Goal: Task Accomplishment & Management: Complete application form

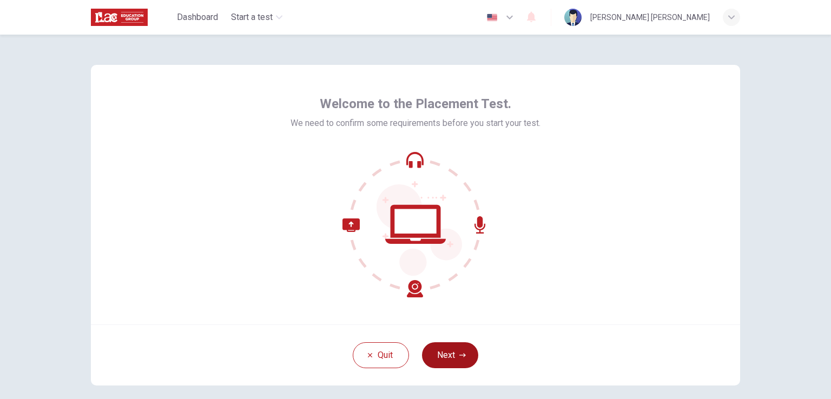
click at [455, 354] on button "Next" at bounding box center [450, 355] width 56 height 26
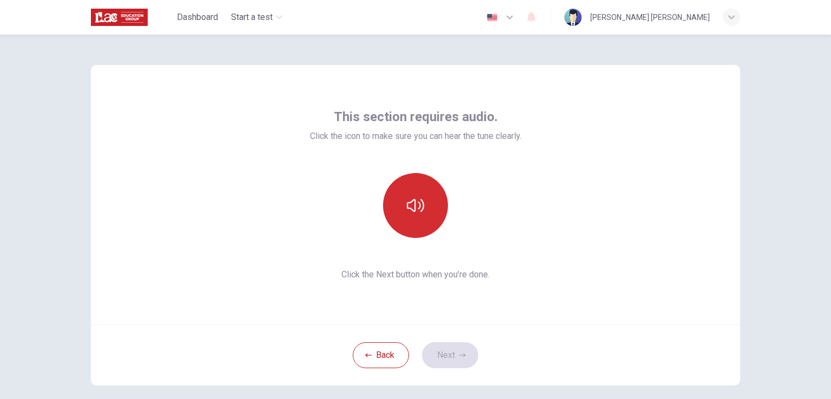
click at [399, 218] on button "button" at bounding box center [415, 205] width 65 height 65
click at [443, 196] on button "button" at bounding box center [415, 205] width 65 height 65
click at [413, 229] on button "button" at bounding box center [415, 205] width 65 height 65
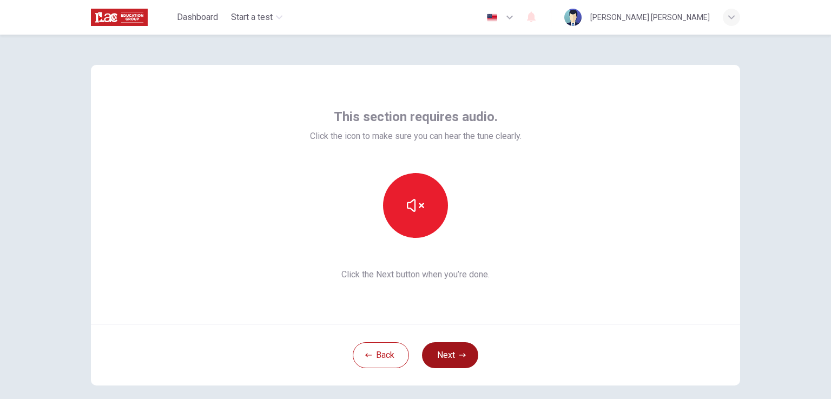
click at [431, 366] on button "Next" at bounding box center [450, 355] width 56 height 26
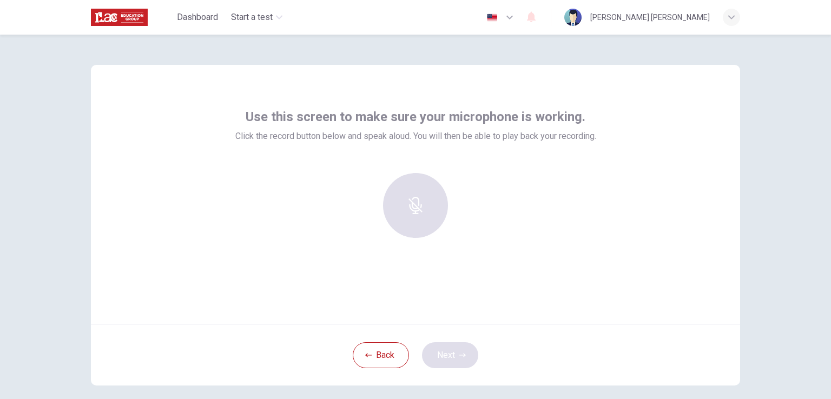
click at [431, 366] on div "Back Next" at bounding box center [415, 355] width 649 height 61
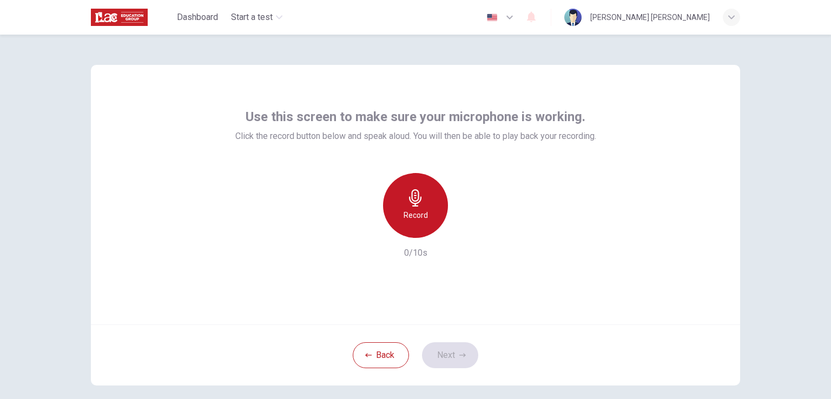
click at [418, 223] on div "Record" at bounding box center [415, 205] width 65 height 65
click at [418, 208] on div "Stop" at bounding box center [415, 205] width 65 height 65
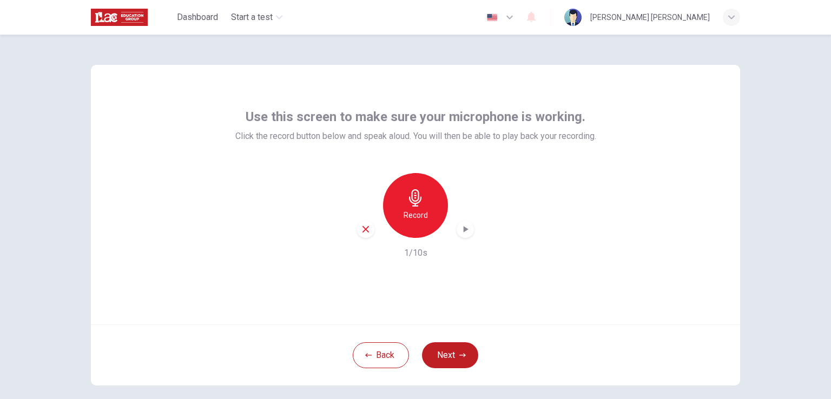
click at [361, 217] on div "Record" at bounding box center [415, 205] width 117 height 65
click at [361, 233] on icon "button" at bounding box center [366, 229] width 10 height 10
click at [383, 351] on button "Back" at bounding box center [381, 355] width 56 height 26
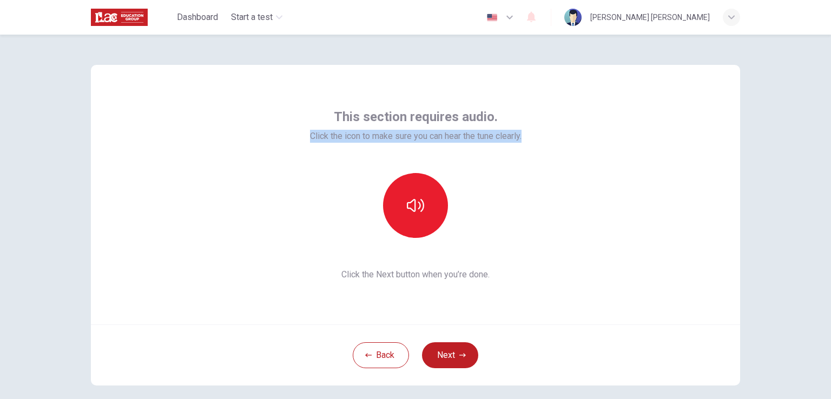
drag, startPoint x: 297, startPoint y: 136, endPoint x: 526, endPoint y: 156, distance: 229.6
click at [526, 156] on div "This section requires audio. Click the icon to make sure you can hear the tune …" at bounding box center [415, 195] width 649 height 260
click at [402, 221] on button "button" at bounding box center [415, 205] width 65 height 65
click at [435, 358] on button "Next" at bounding box center [450, 355] width 56 height 26
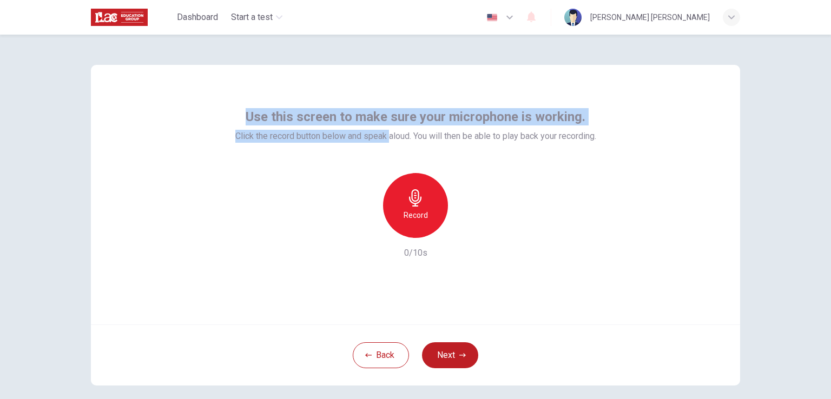
drag, startPoint x: 248, startPoint y: 113, endPoint x: 388, endPoint y: 133, distance: 141.5
click at [387, 132] on div "Use this screen to make sure your microphone is working. Click the record butto…" at bounding box center [415, 125] width 361 height 35
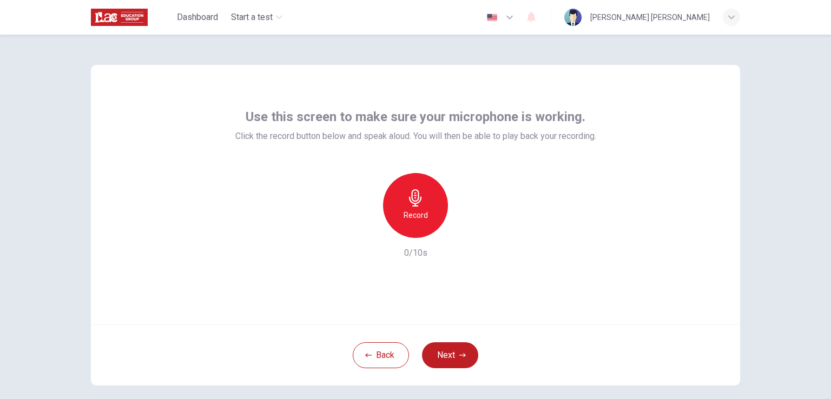
click at [442, 136] on span "Click the record button below and speak aloud. You will then be able to play ba…" at bounding box center [415, 136] width 361 height 13
click at [542, 157] on div "Use this screen to make sure your microphone is working. Click the record butto…" at bounding box center [415, 183] width 361 height 151
drag, startPoint x: 555, startPoint y: 135, endPoint x: 627, endPoint y: 134, distance: 72.5
click at [627, 134] on div "Use this screen to make sure your microphone is working. Click the record butto…" at bounding box center [415, 195] width 649 height 260
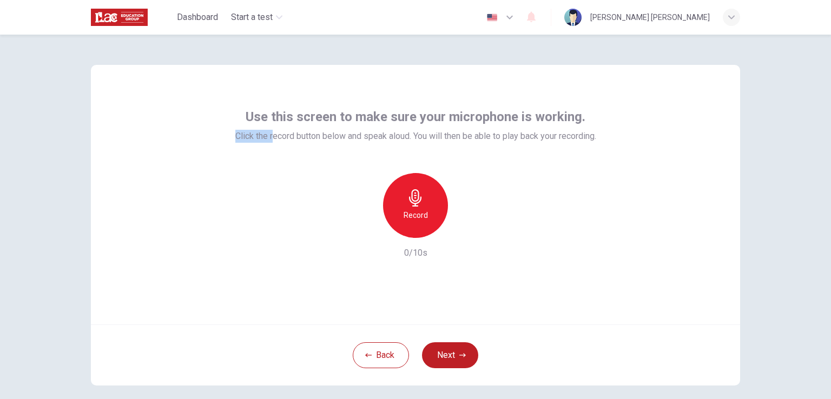
drag, startPoint x: 229, startPoint y: 136, endPoint x: 265, endPoint y: 141, distance: 36.5
click at [265, 141] on span "Click the record button below and speak aloud. You will then be able to play ba…" at bounding box center [415, 136] width 361 height 13
click at [282, 152] on div "Use this screen to make sure your microphone is working. Click the record butto…" at bounding box center [415, 183] width 361 height 151
click at [460, 356] on icon "button" at bounding box center [462, 355] width 6 height 4
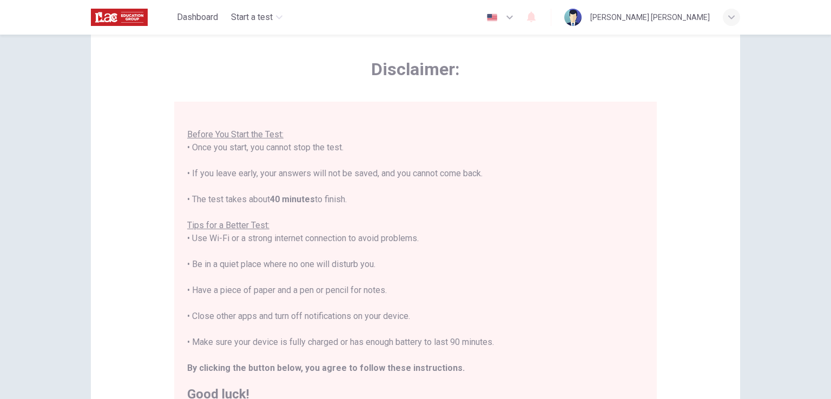
scroll to position [54, 0]
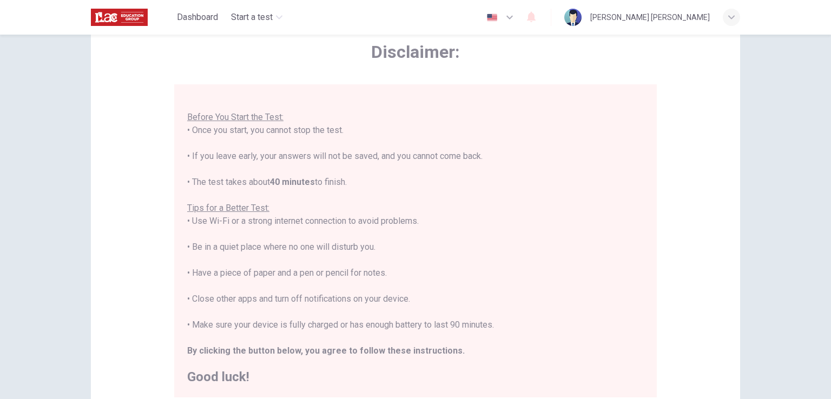
click at [247, 163] on div "You are about to start a Placement Test . Before You Start the Test: • Once you…" at bounding box center [415, 234] width 457 height 299
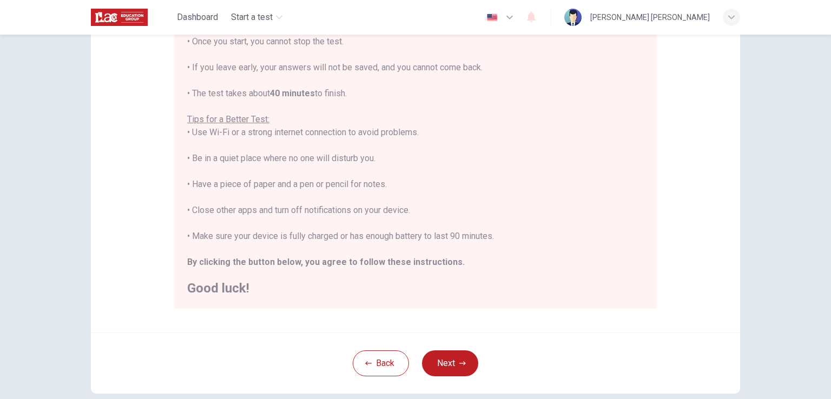
scroll to position [162, 0]
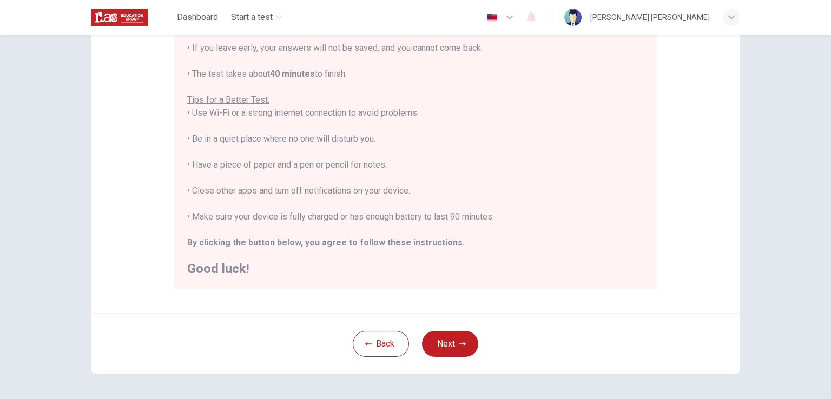
click at [393, 120] on div "You are about to start a Placement Test . Before You Start the Test: • Once you…" at bounding box center [415, 126] width 457 height 299
click at [376, 115] on div "You are about to start a Placement Test . Before You Start the Test: • Once you…" at bounding box center [415, 126] width 457 height 299
click at [201, 143] on div "You are about to start a Placement Test . Before You Start the Test: • Once you…" at bounding box center [415, 126] width 457 height 299
click at [201, 149] on div "You are about to start a Placement Test . Before You Start the Test: • Once you…" at bounding box center [415, 126] width 457 height 299
click at [402, 258] on div "You are about to start a Placement Test . Before You Start the Test: • Once you…" at bounding box center [415, 126] width 457 height 299
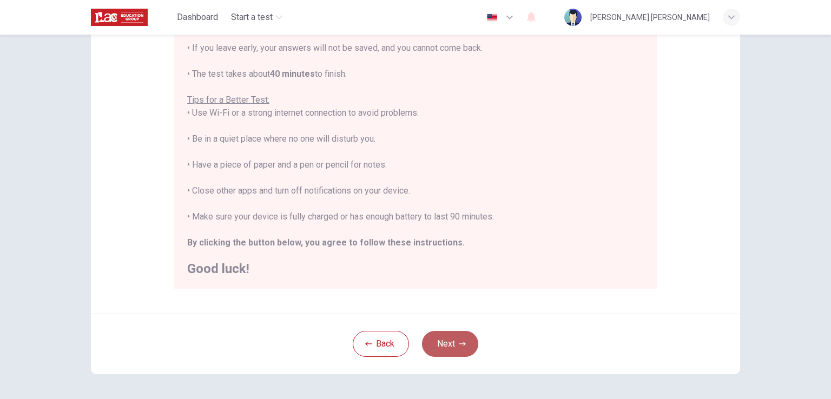
click at [453, 351] on button "Next" at bounding box center [450, 344] width 56 height 26
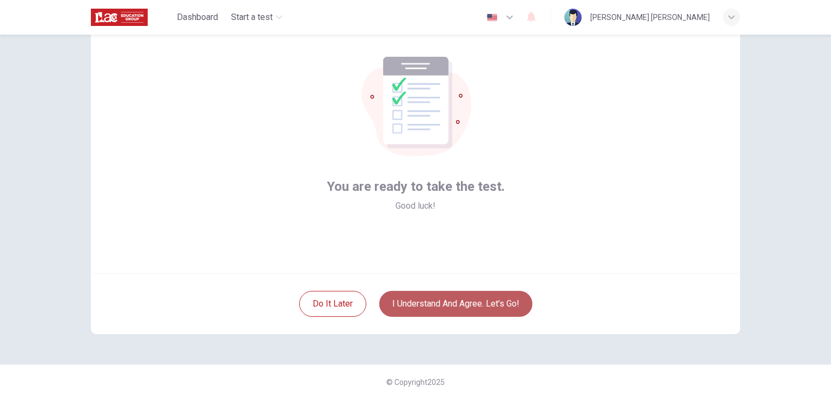
click at [450, 299] on button "I understand and agree. Let’s go!" at bounding box center [455, 304] width 153 height 26
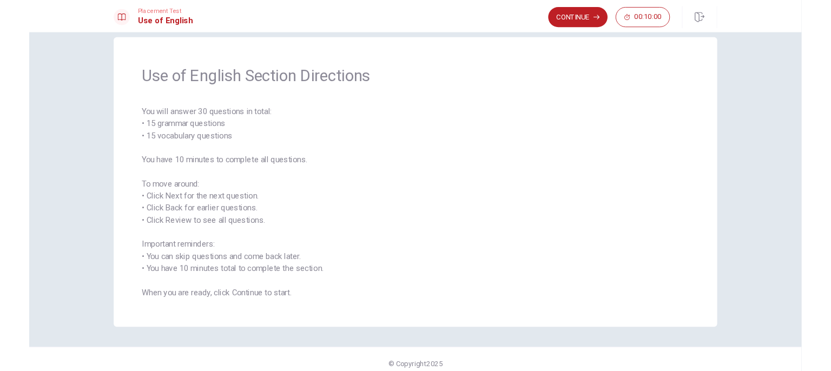
scroll to position [25, 0]
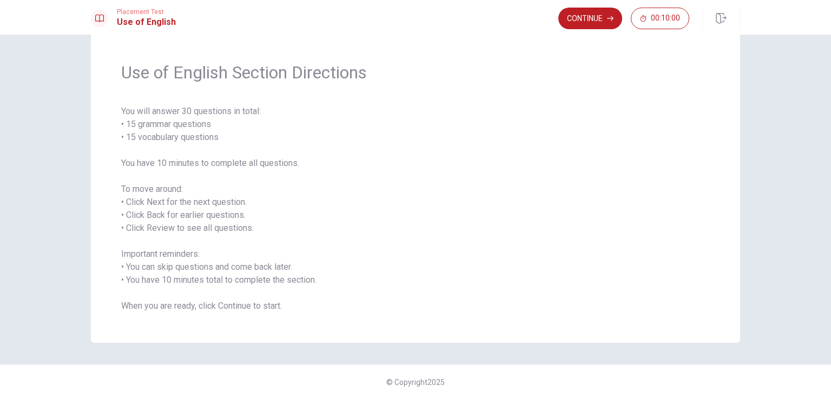
click at [235, 193] on span "You will answer 30 questions in total: • 15 grammar questions • 15 vocabulary q…" at bounding box center [415, 209] width 589 height 208
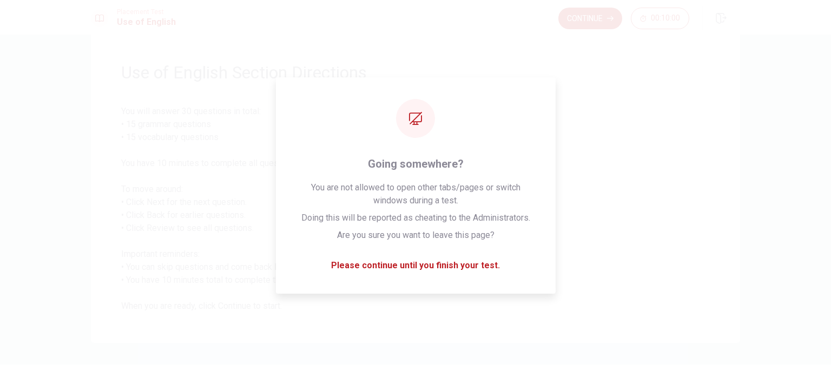
click at [84, 83] on div "Use of English Section Directions You will answer 30 questions in total: • 15 g…" at bounding box center [416, 187] width 684 height 312
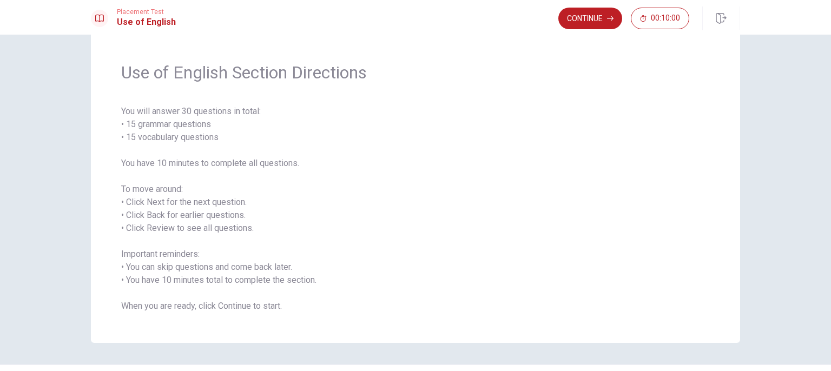
click at [593, 24] on button "Continue" at bounding box center [590, 19] width 64 height 22
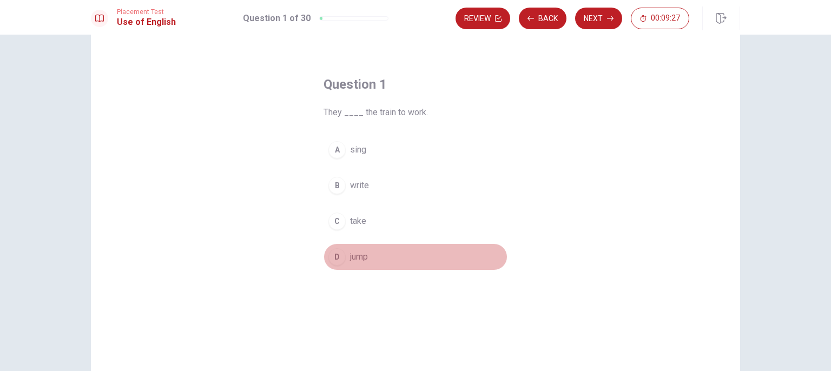
click at [343, 258] on button "D jump" at bounding box center [415, 256] width 184 height 27
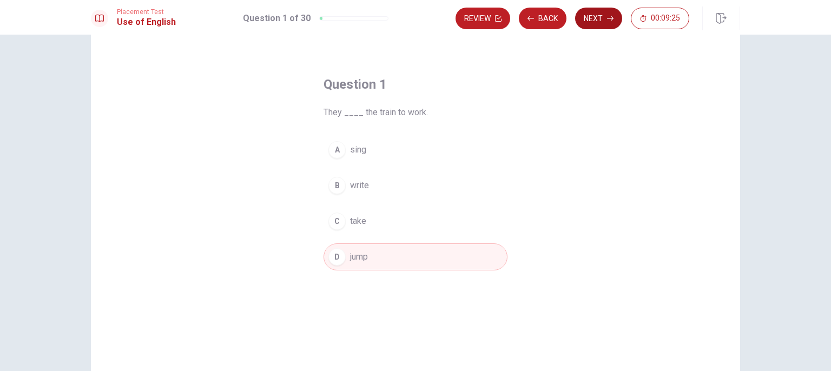
click at [588, 16] on button "Next" at bounding box center [598, 19] width 47 height 22
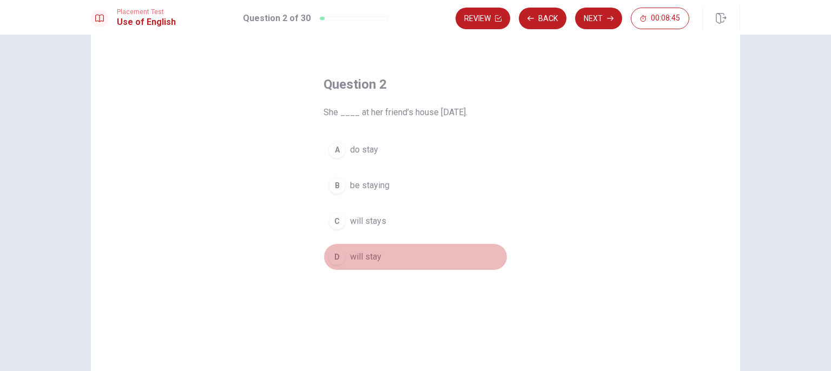
click at [428, 260] on button "D will stay" at bounding box center [415, 256] width 184 height 27
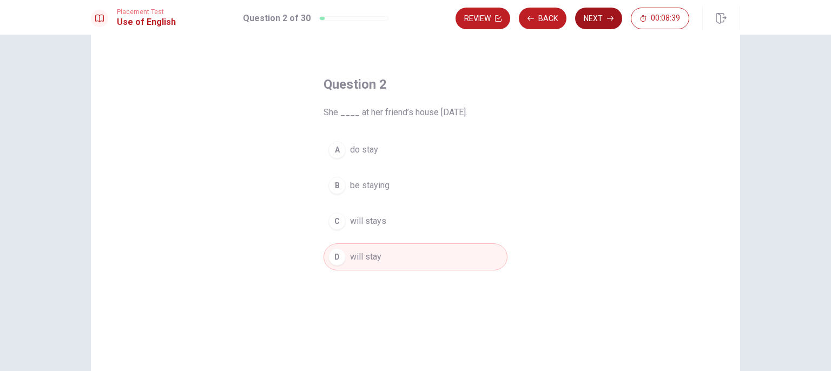
click at [595, 18] on button "Next" at bounding box center [598, 19] width 47 height 22
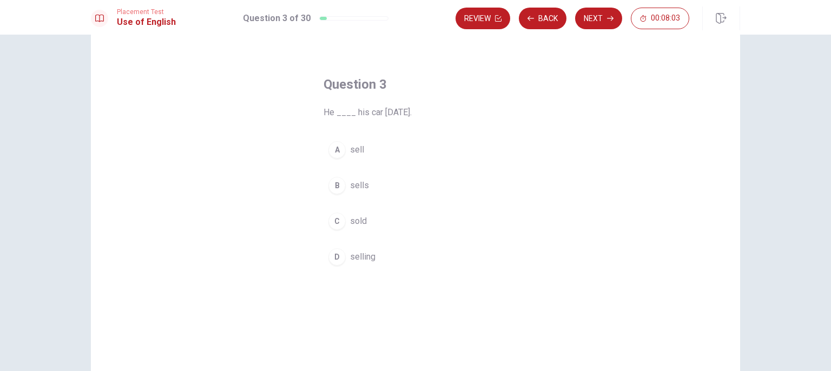
click at [409, 214] on button "C sold" at bounding box center [415, 221] width 184 height 27
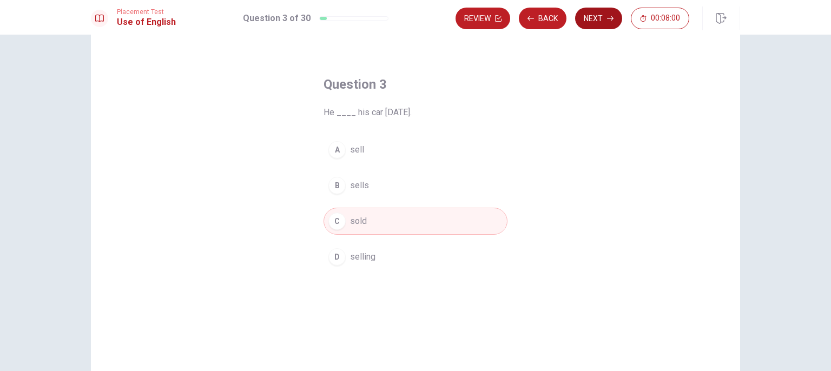
click at [598, 18] on button "Next" at bounding box center [598, 19] width 47 height 22
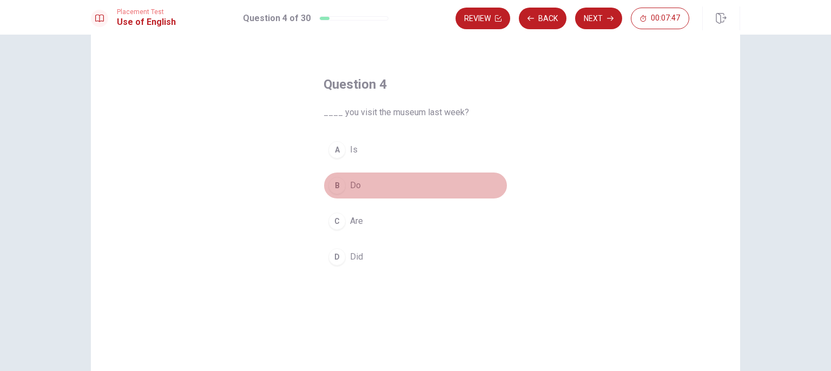
click at [374, 184] on button "B Do" at bounding box center [415, 185] width 184 height 27
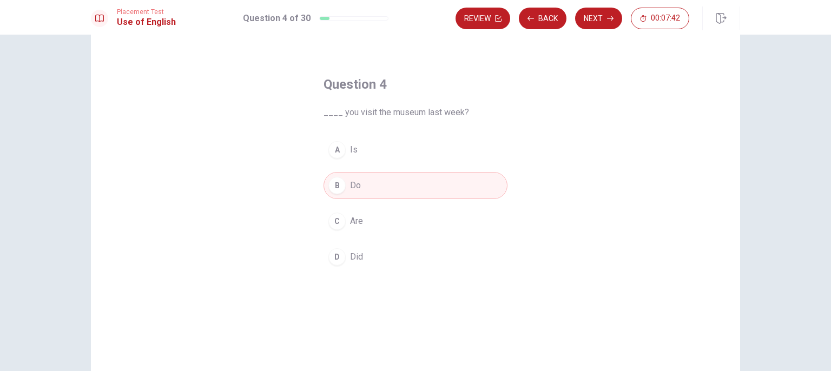
click at [379, 268] on button "D Did" at bounding box center [415, 256] width 184 height 27
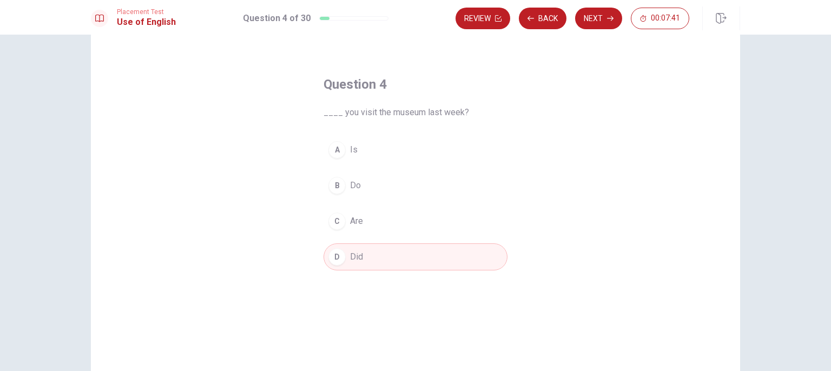
click at [379, 268] on button "D Did" at bounding box center [415, 256] width 184 height 27
click at [383, 265] on button "D Did" at bounding box center [415, 256] width 184 height 27
click at [606, 20] on button "Next" at bounding box center [598, 19] width 47 height 22
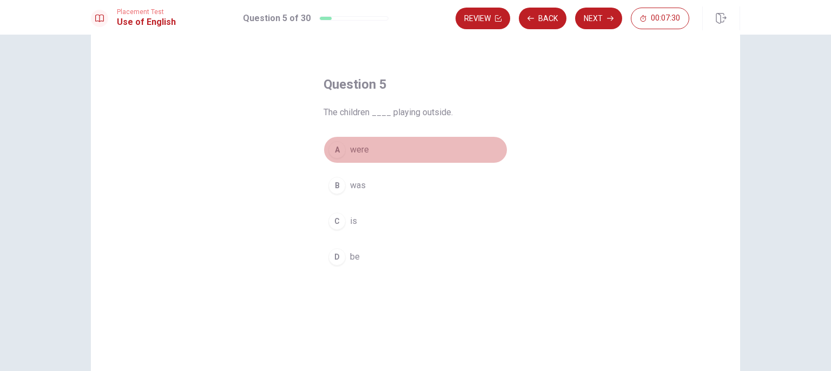
click at [393, 148] on button "A were" at bounding box center [415, 149] width 184 height 27
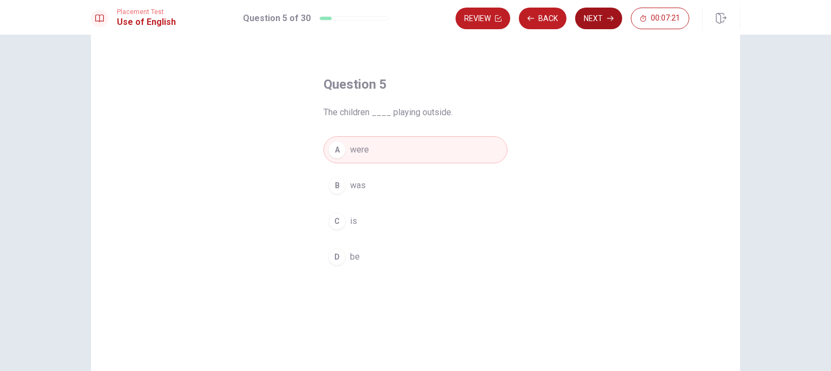
click at [590, 21] on button "Next" at bounding box center [598, 19] width 47 height 22
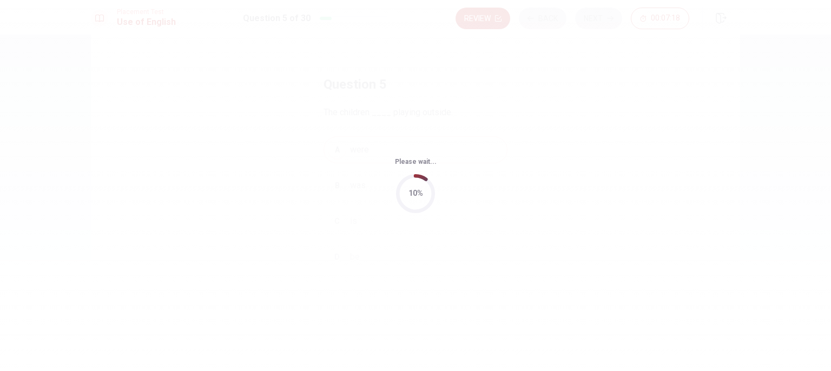
scroll to position [0, 0]
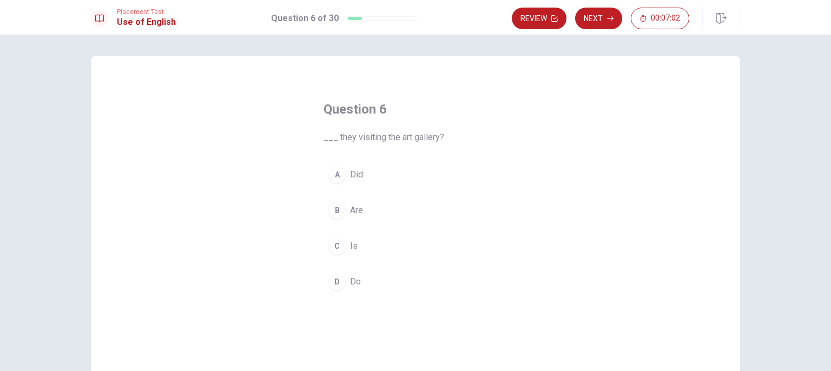
click at [390, 171] on button "A Did" at bounding box center [415, 174] width 184 height 27
click at [431, 203] on button "B Are" at bounding box center [415, 210] width 184 height 27
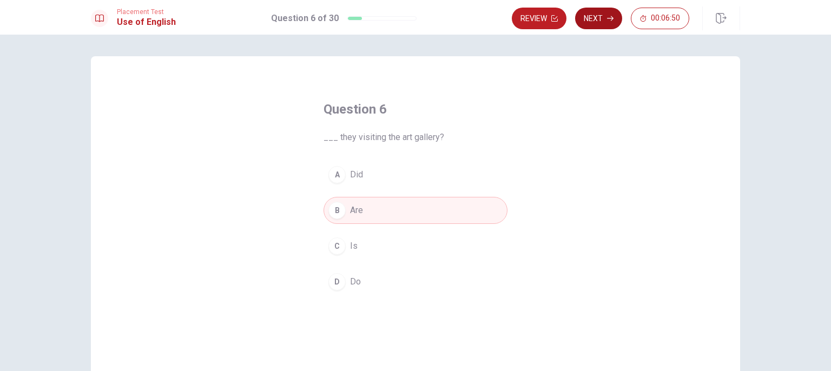
click at [605, 15] on button "Next" at bounding box center [598, 19] width 47 height 22
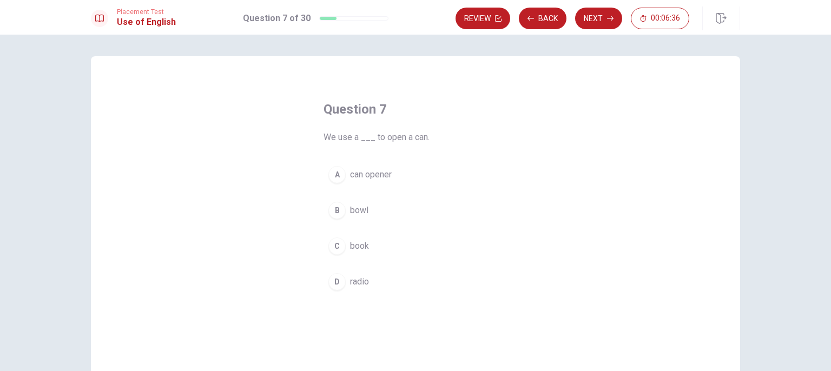
click at [411, 185] on button "A can opener" at bounding box center [415, 174] width 184 height 27
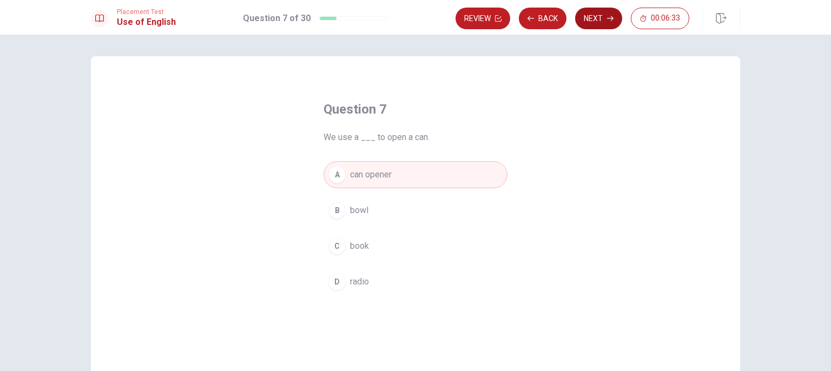
click at [594, 22] on button "Next" at bounding box center [598, 19] width 47 height 22
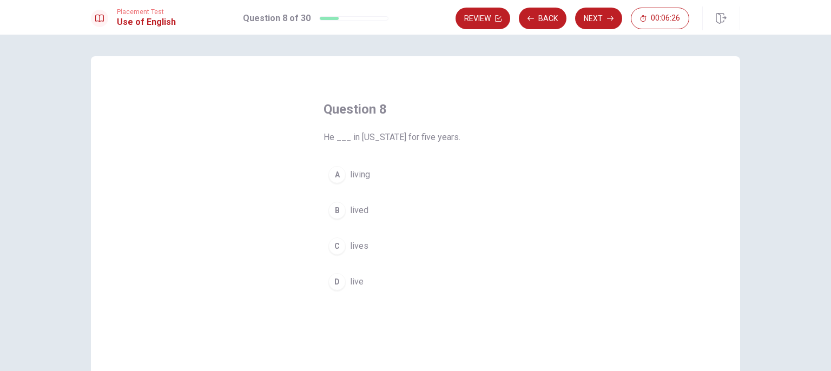
click at [381, 178] on button "A living" at bounding box center [415, 174] width 184 height 27
click at [389, 204] on button "B lived" at bounding box center [415, 210] width 184 height 27
click at [609, 17] on icon "button" at bounding box center [610, 18] width 6 height 6
click at [609, 17] on div "Review Back Next 00:06:17" at bounding box center [572, 19] width 234 height 22
click at [376, 292] on button "D Do" at bounding box center [415, 281] width 184 height 27
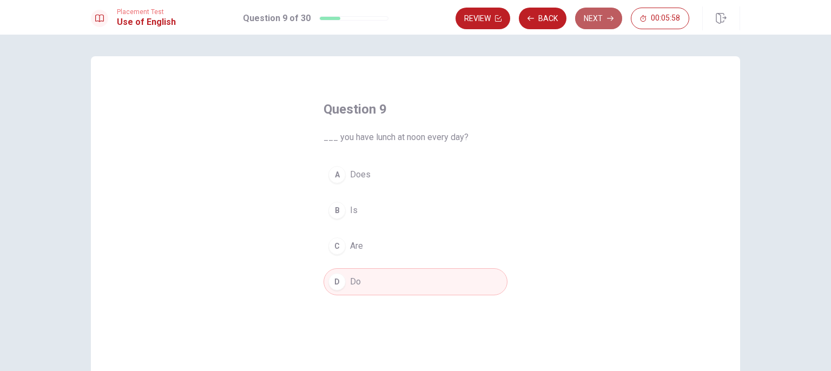
click at [597, 19] on button "Next" at bounding box center [598, 19] width 47 height 22
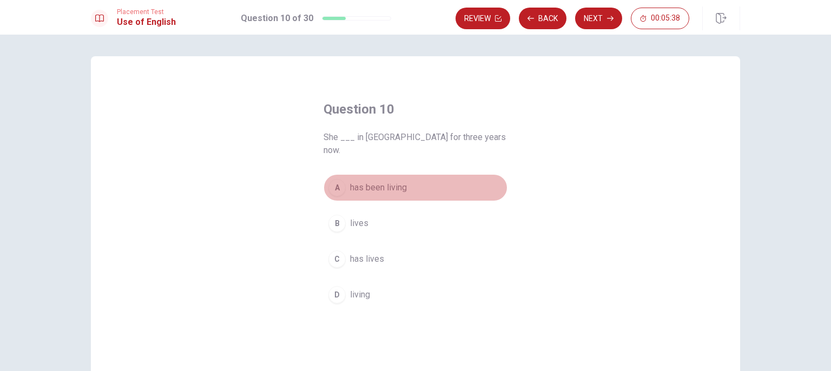
click at [335, 180] on div "A" at bounding box center [336, 187] width 17 height 17
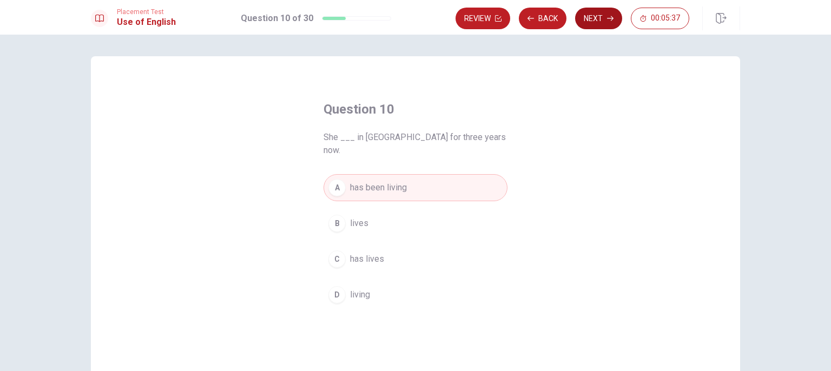
click at [595, 14] on button "Next" at bounding box center [598, 19] width 47 height 22
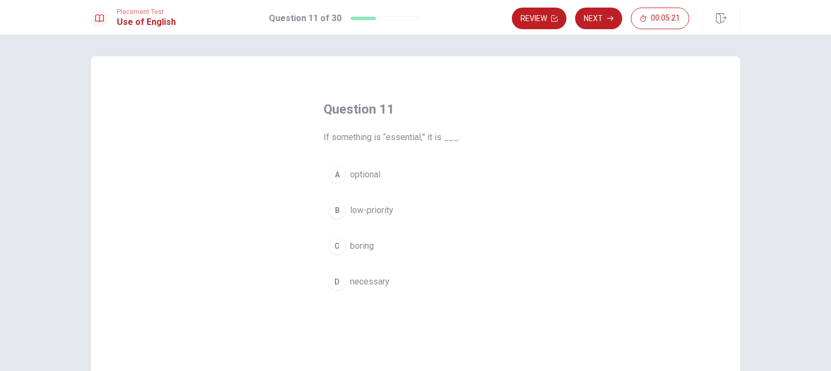
click at [375, 281] on span "necessary" at bounding box center [369, 281] width 39 height 13
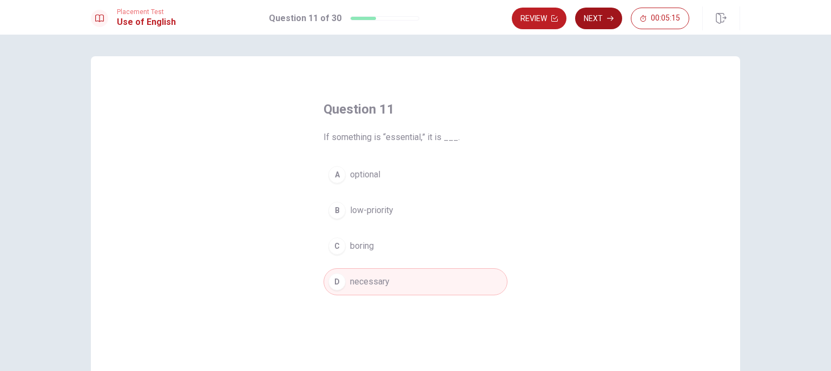
click at [591, 20] on button "Next" at bounding box center [598, 19] width 47 height 22
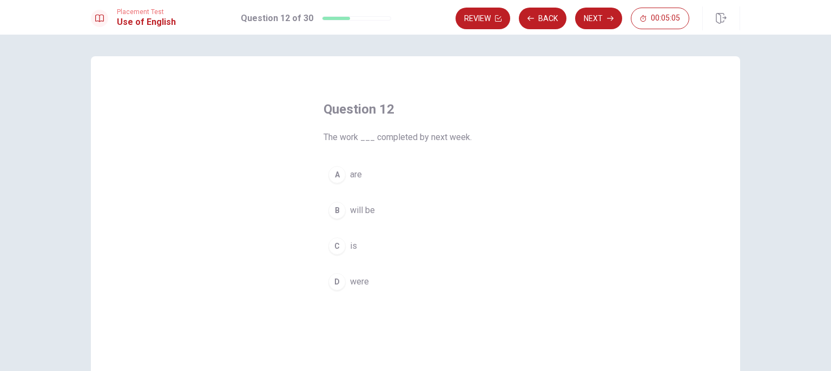
click at [370, 269] on button "D were" at bounding box center [415, 281] width 184 height 27
drag, startPoint x: 394, startPoint y: 232, endPoint x: 388, endPoint y: 214, distance: 18.5
click at [388, 224] on div "A are B will be C is D were" at bounding box center [415, 228] width 184 height 134
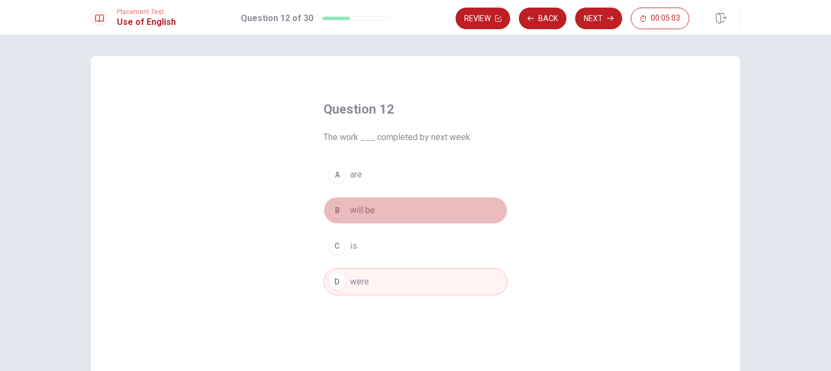
click at [388, 214] on button "B will be" at bounding box center [415, 210] width 184 height 27
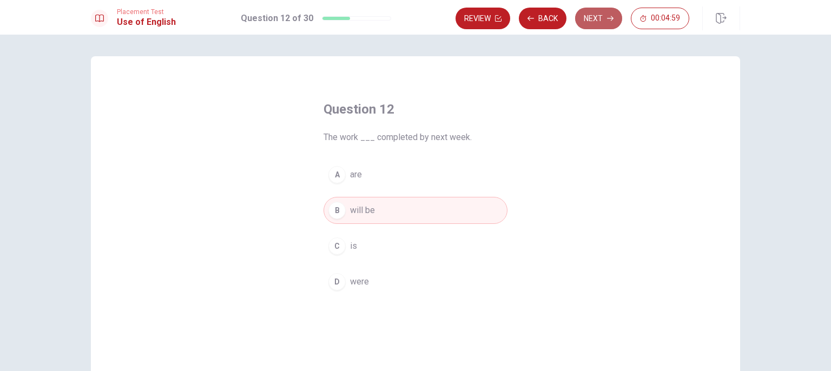
click at [580, 16] on button "Next" at bounding box center [598, 19] width 47 height 22
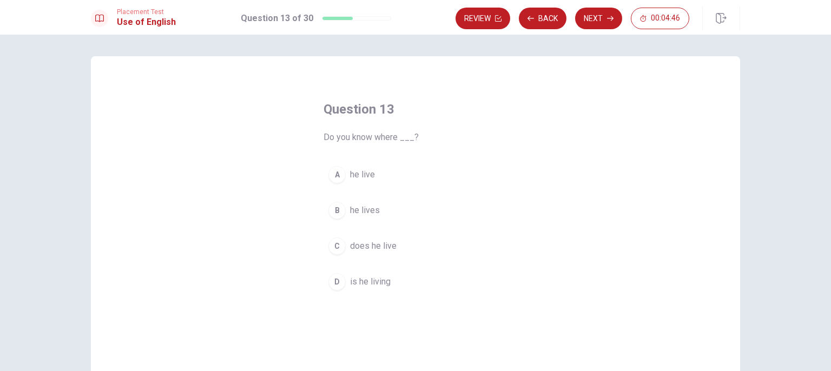
click at [361, 174] on span "he live" at bounding box center [362, 174] width 25 height 13
click at [388, 255] on button "C does he live" at bounding box center [415, 246] width 184 height 27
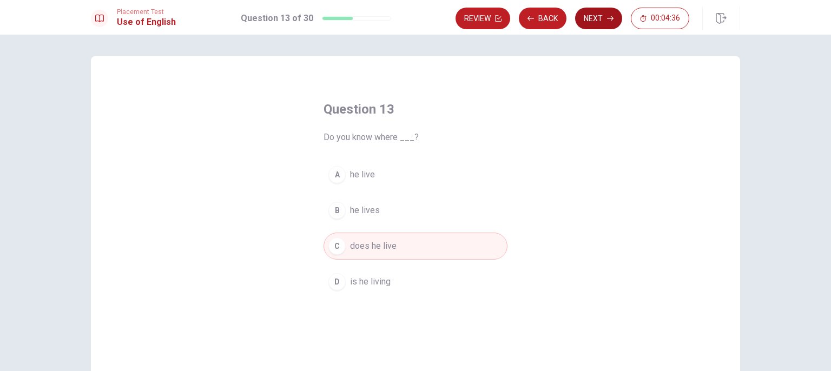
click at [606, 9] on div "Review Back Next 00:04:36" at bounding box center [597, 18] width 285 height 24
click at [603, 11] on button "Next" at bounding box center [598, 19] width 47 height 22
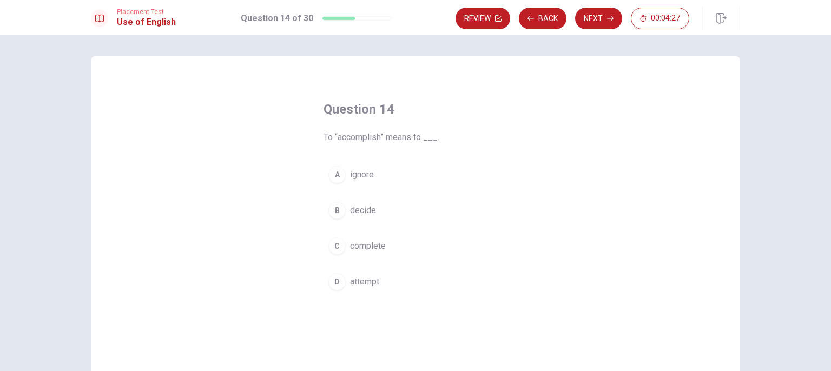
click at [356, 138] on span "To “accomplish” means to ___." at bounding box center [415, 137] width 184 height 13
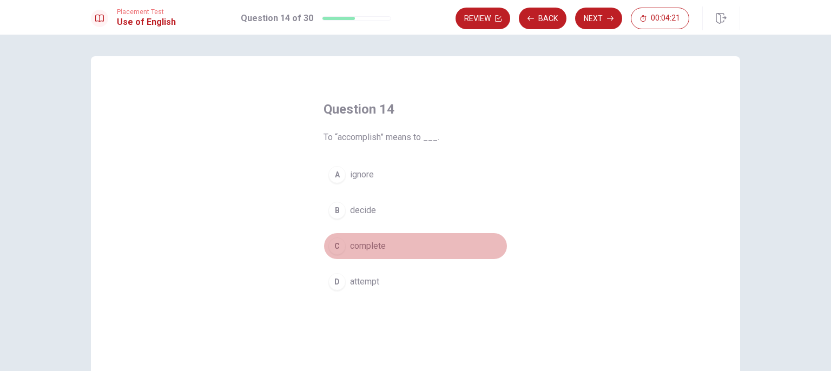
drag, startPoint x: 372, startPoint y: 249, endPoint x: 406, endPoint y: 210, distance: 52.1
click at [372, 247] on span "complete" at bounding box center [368, 246] width 36 height 13
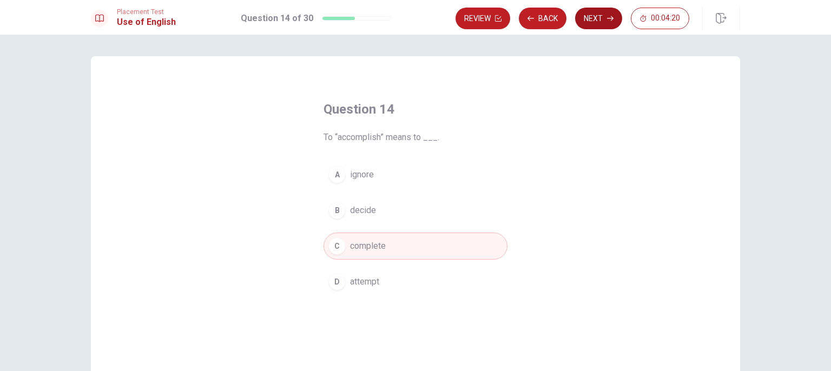
click at [615, 9] on button "Next" at bounding box center [598, 19] width 47 height 22
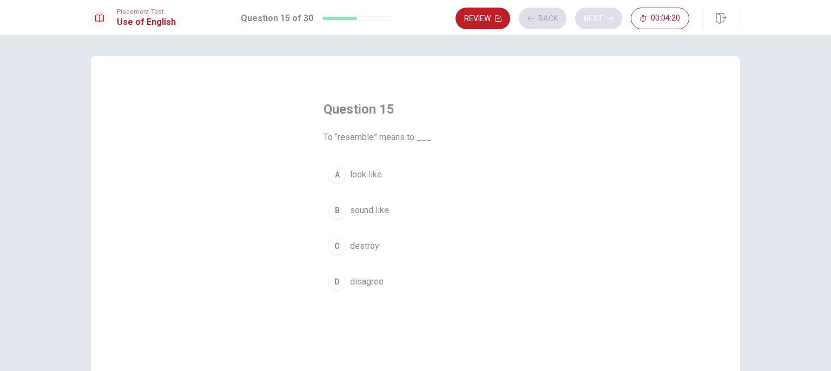
click at [615, 9] on div "Review Back Next 00:04:20" at bounding box center [572, 19] width 234 height 22
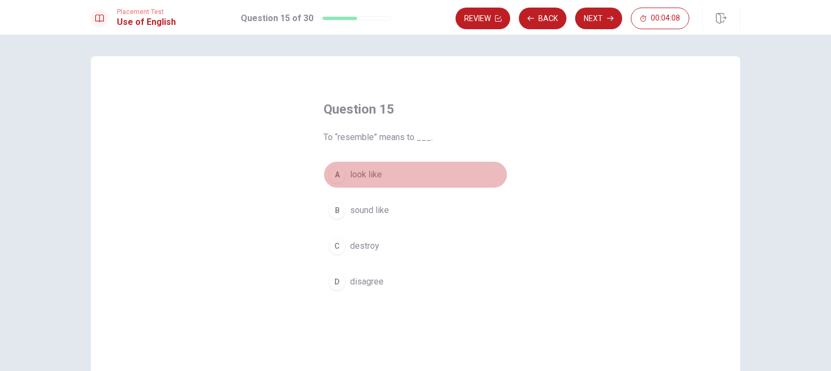
click at [389, 176] on button "A look like" at bounding box center [415, 174] width 184 height 27
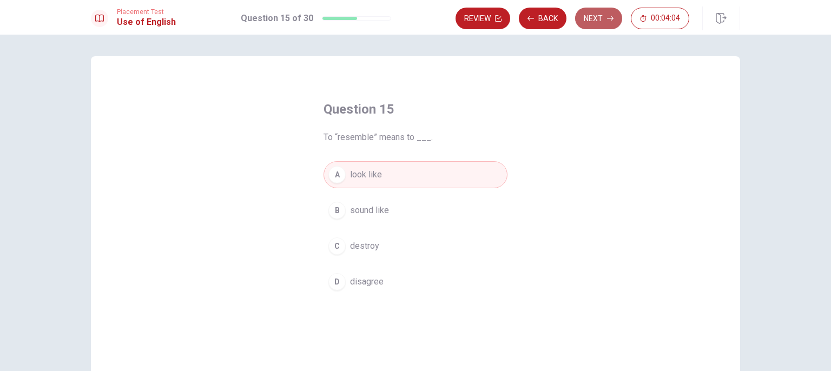
click at [606, 15] on button "Next" at bounding box center [598, 19] width 47 height 22
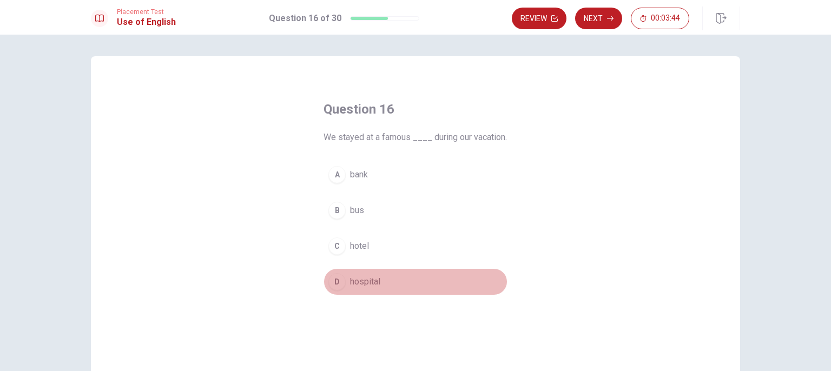
click at [404, 292] on button "D hospital" at bounding box center [415, 281] width 184 height 27
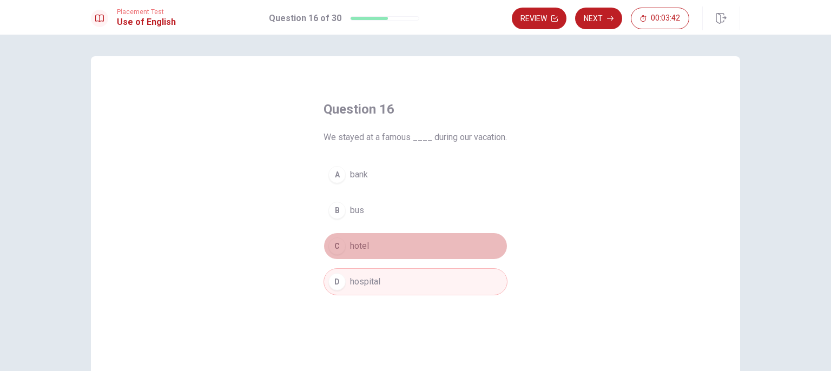
click at [411, 260] on button "C hotel" at bounding box center [415, 246] width 184 height 27
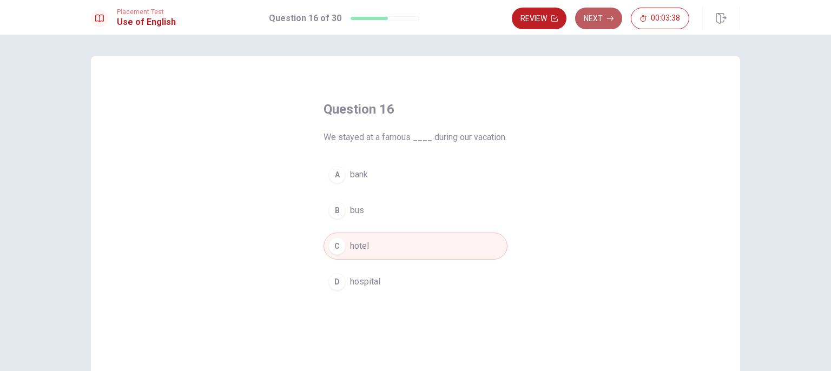
click at [610, 18] on icon "button" at bounding box center [610, 18] width 6 height 5
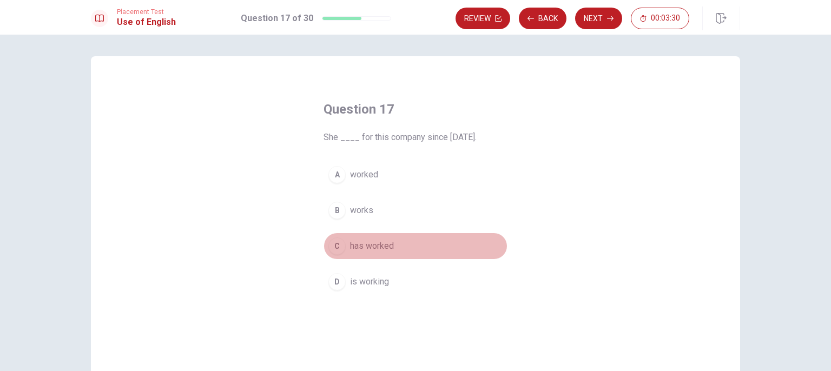
click at [389, 244] on span "has worked" at bounding box center [372, 246] width 44 height 13
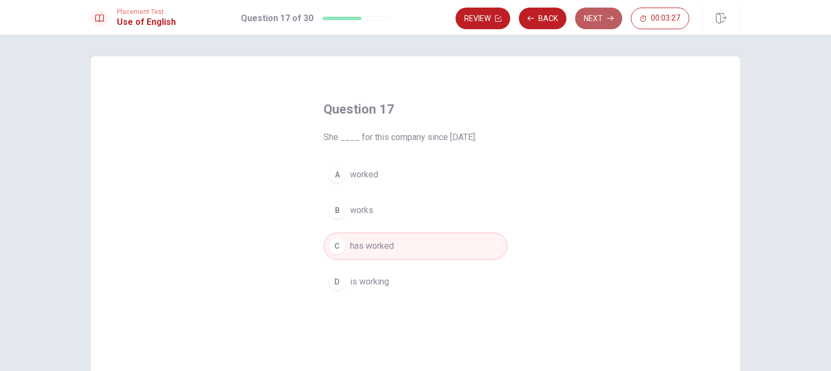
click at [610, 17] on icon "button" at bounding box center [610, 18] width 6 height 6
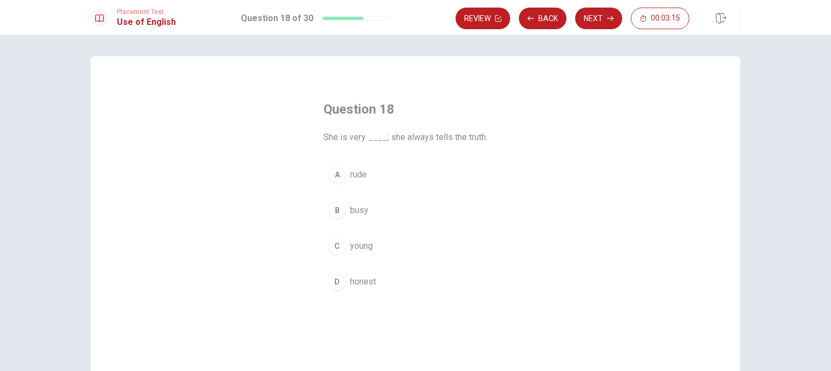
click at [399, 280] on button "D honest" at bounding box center [415, 281] width 184 height 27
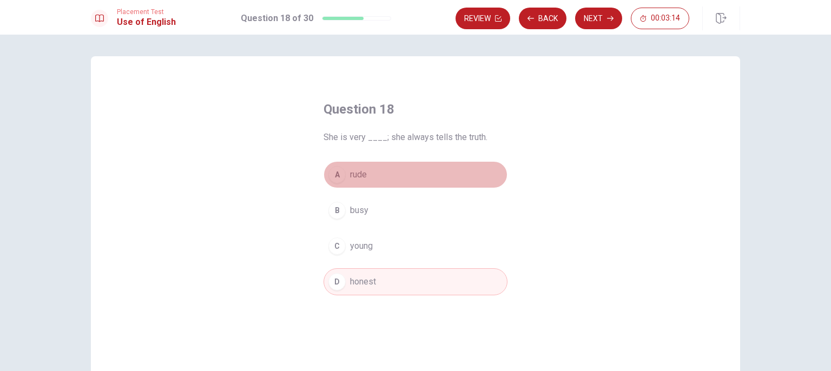
click at [423, 167] on button "A rude" at bounding box center [415, 174] width 184 height 27
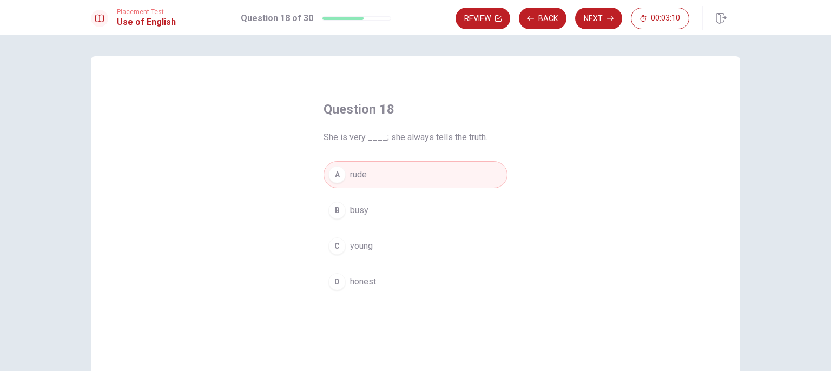
click at [393, 273] on button "D honest" at bounding box center [415, 281] width 184 height 27
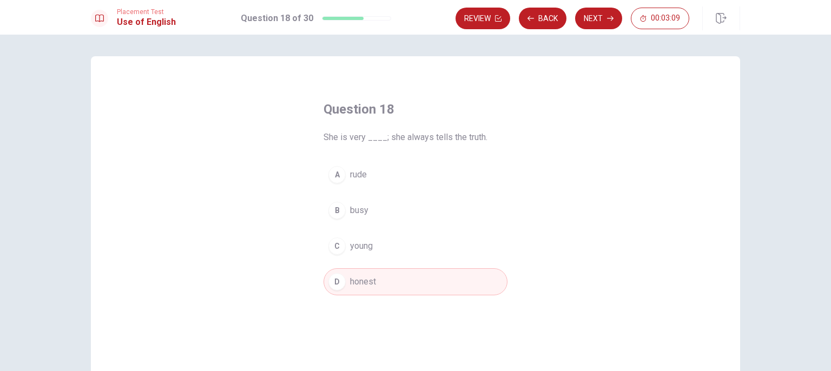
click at [616, 5] on div "Placement Test Use of English Question 18 of 30 Review Back Next 00:03:09" at bounding box center [415, 17] width 831 height 35
click at [600, 18] on button "Next" at bounding box center [598, 19] width 47 height 22
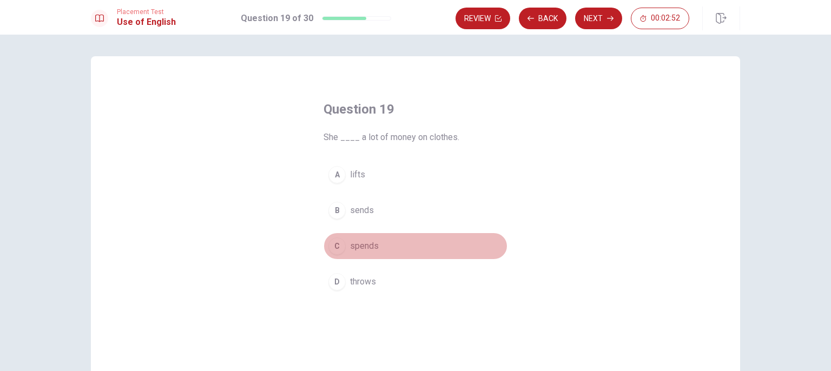
click at [370, 248] on span "spends" at bounding box center [364, 246] width 29 height 13
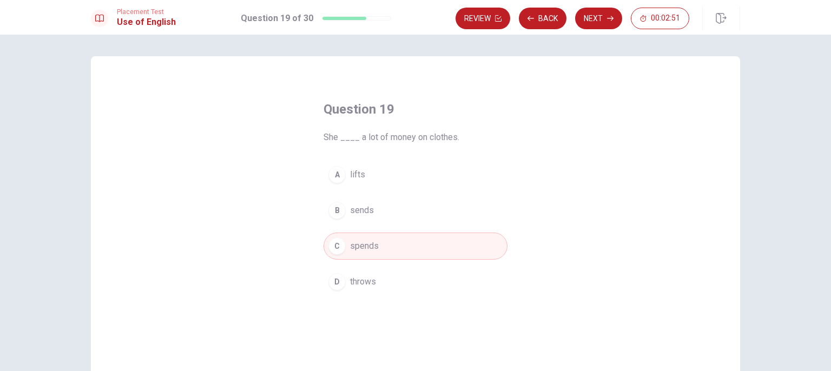
click at [604, 20] on button "Next" at bounding box center [598, 19] width 47 height 22
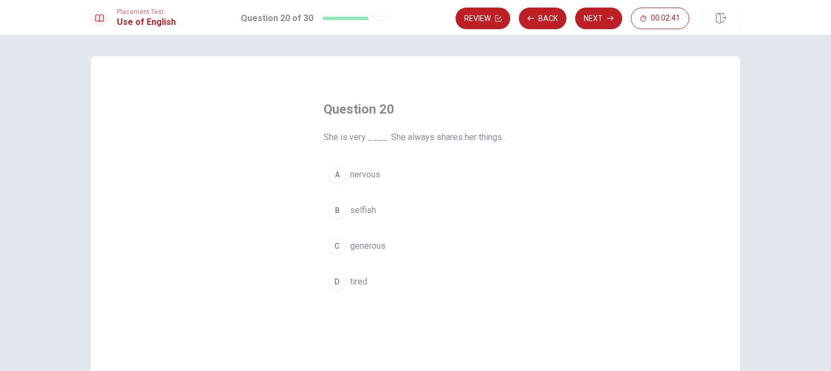
click at [384, 243] on button "C generous" at bounding box center [415, 246] width 184 height 27
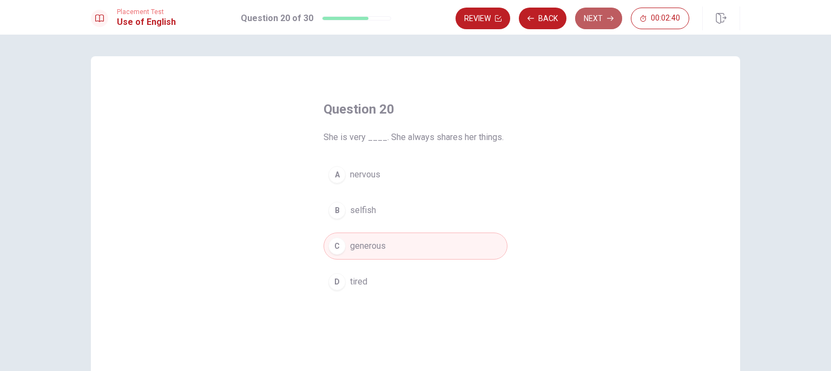
click at [585, 19] on button "Next" at bounding box center [598, 19] width 47 height 22
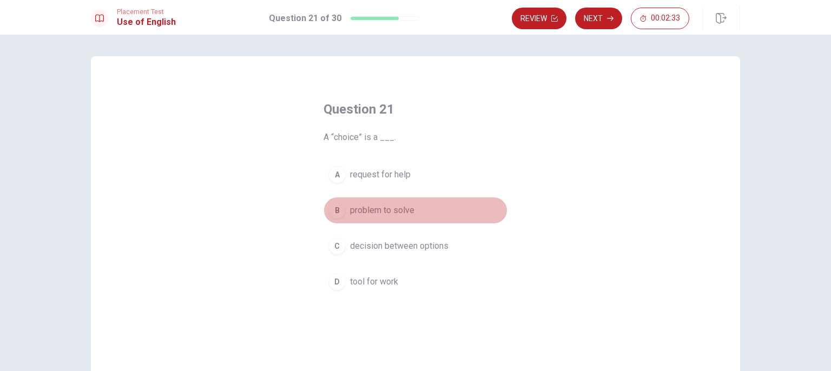
click at [386, 208] on span "problem to solve" at bounding box center [382, 210] width 64 height 13
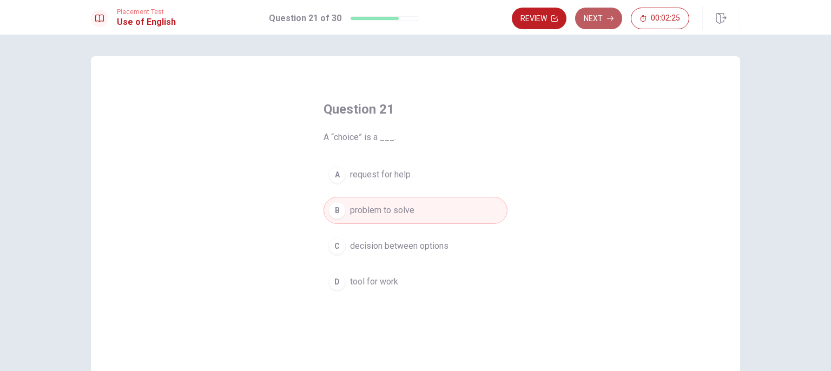
click at [606, 13] on button "Next" at bounding box center [598, 19] width 47 height 22
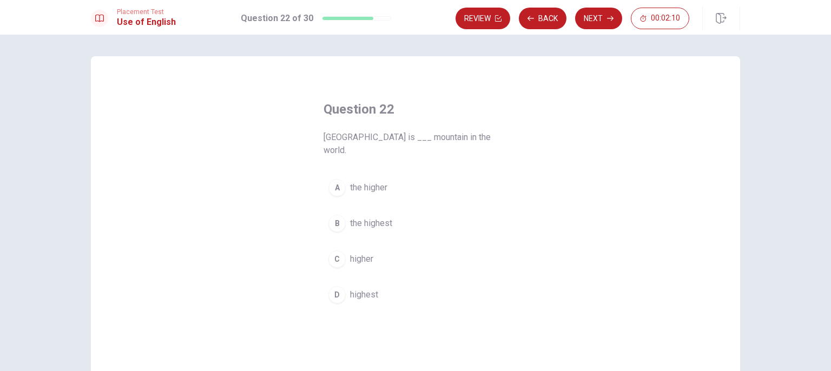
click at [340, 286] on div "D" at bounding box center [336, 294] width 17 height 17
drag, startPoint x: 340, startPoint y: 280, endPoint x: 361, endPoint y: 269, distance: 23.7
click at [340, 286] on div "D" at bounding box center [336, 294] width 17 height 17
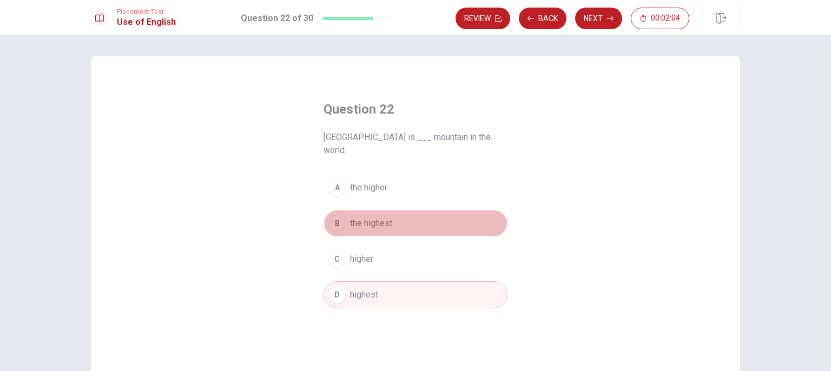
click at [381, 217] on span "the highest" at bounding box center [371, 223] width 42 height 13
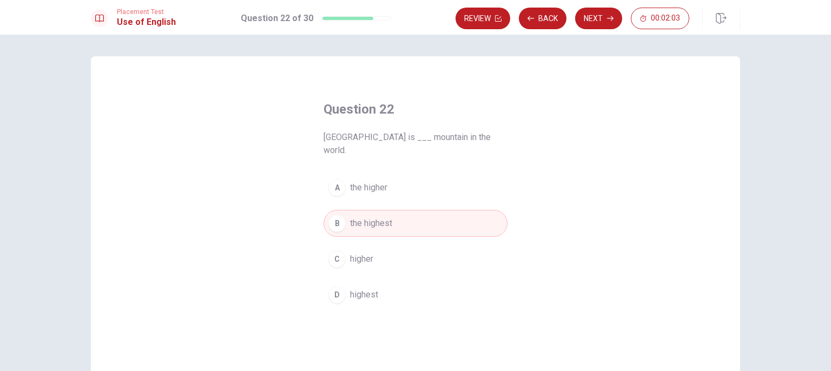
drag, startPoint x: 359, startPoint y: 279, endPoint x: 367, endPoint y: 275, distance: 8.2
click at [361, 288] on span "highest" at bounding box center [364, 294] width 28 height 13
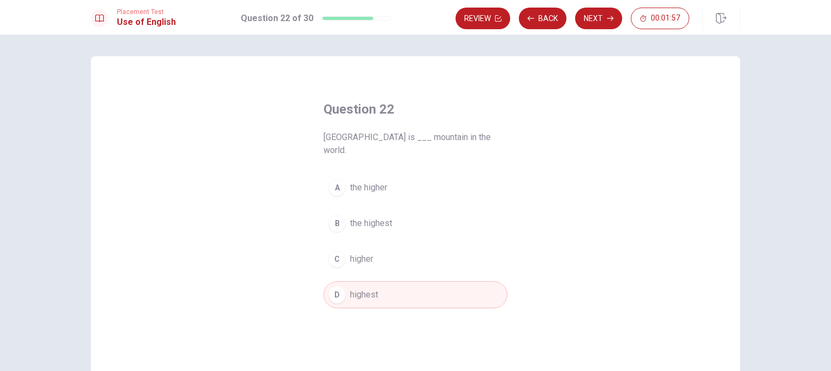
click at [346, 210] on button "B the highest" at bounding box center [415, 223] width 184 height 27
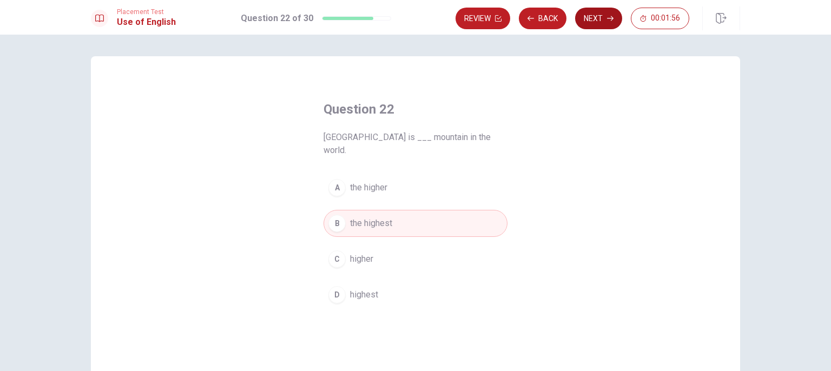
click at [593, 28] on button "Next" at bounding box center [598, 19] width 47 height 22
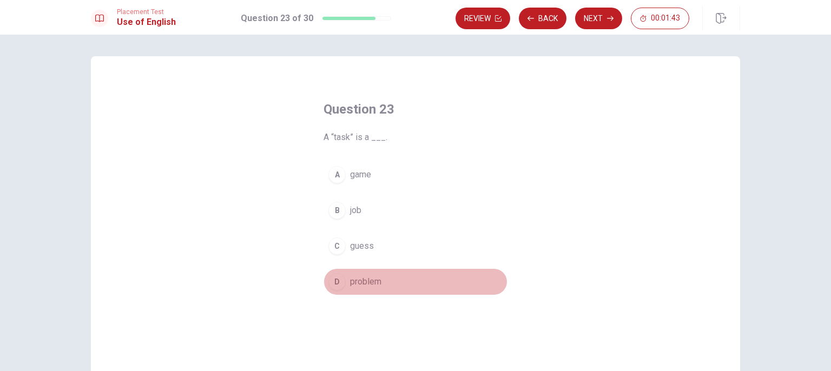
click at [354, 282] on span "problem" at bounding box center [365, 281] width 31 height 13
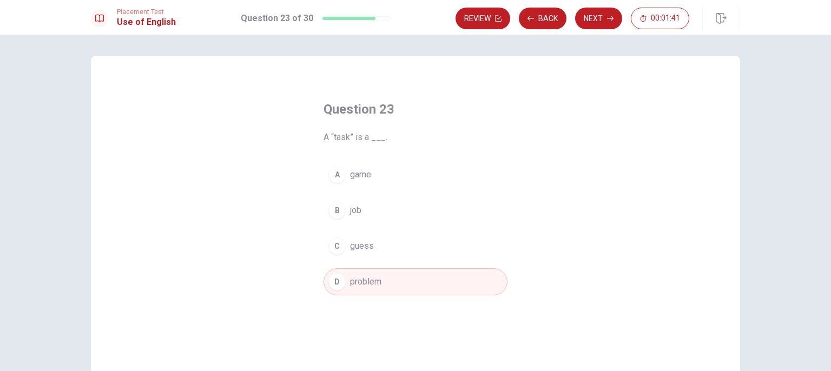
click at [354, 282] on span "problem" at bounding box center [365, 281] width 31 height 13
click at [396, 211] on button "B job" at bounding box center [415, 210] width 184 height 27
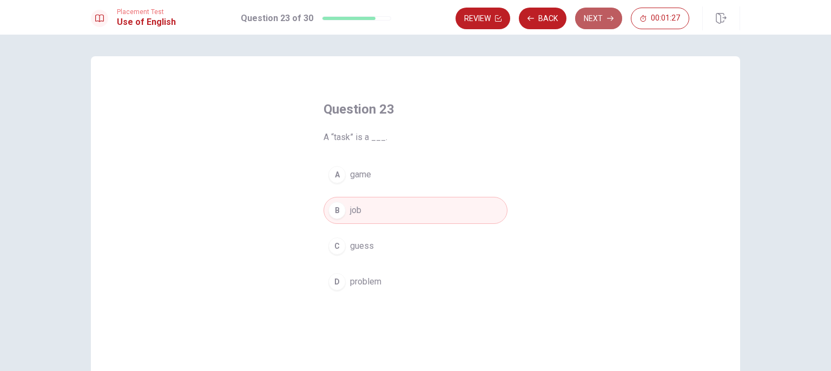
click at [598, 20] on button "Next" at bounding box center [598, 19] width 47 height 22
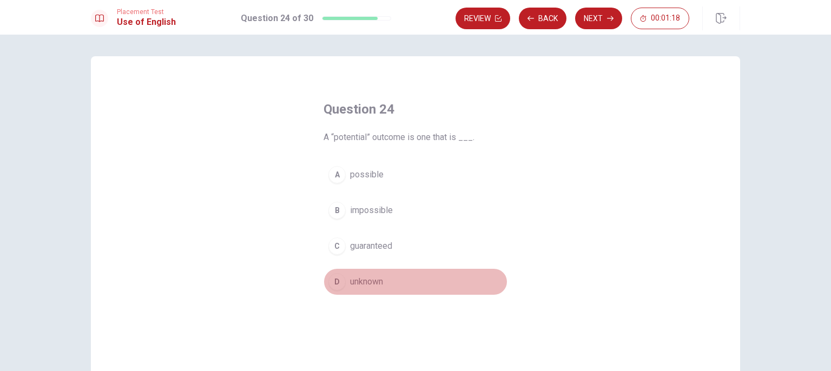
click at [359, 280] on span "unknown" at bounding box center [366, 281] width 33 height 13
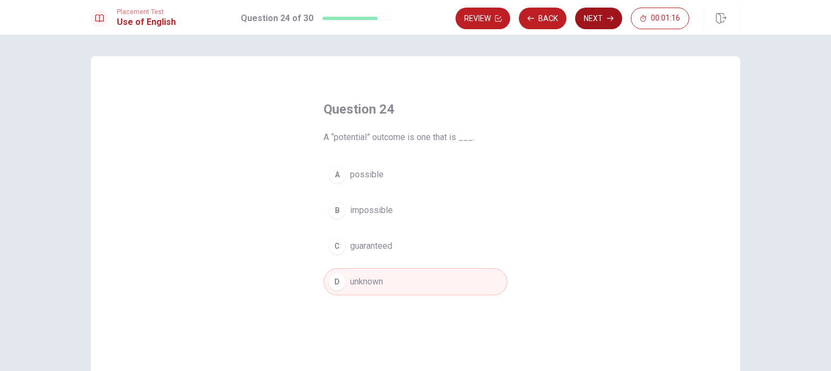
click at [606, 24] on button "Next" at bounding box center [598, 19] width 47 height 22
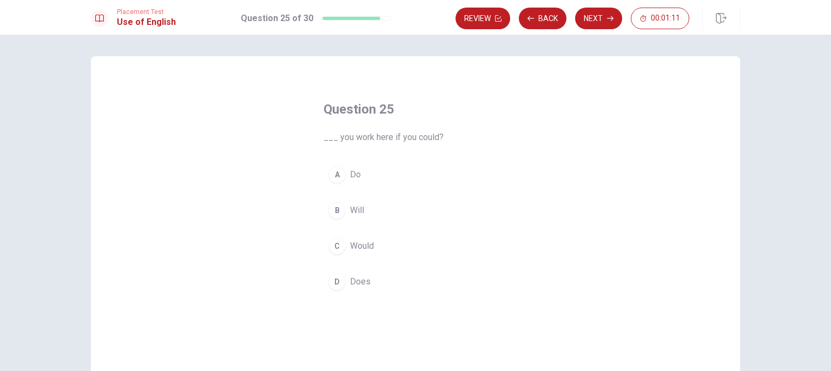
click at [353, 254] on button "C Would" at bounding box center [415, 246] width 184 height 27
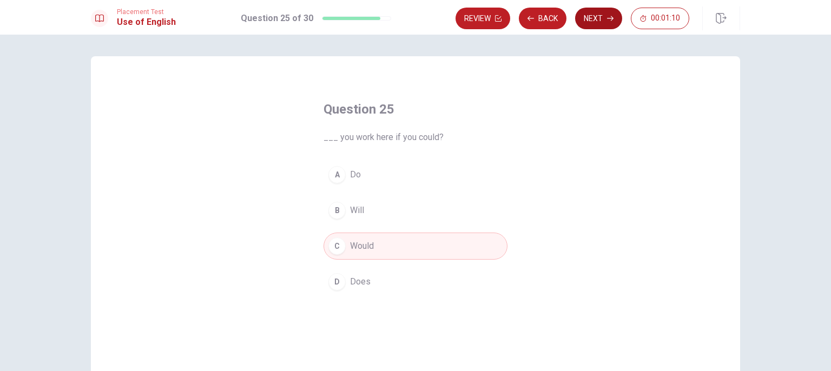
click at [612, 16] on icon "button" at bounding box center [610, 18] width 6 height 6
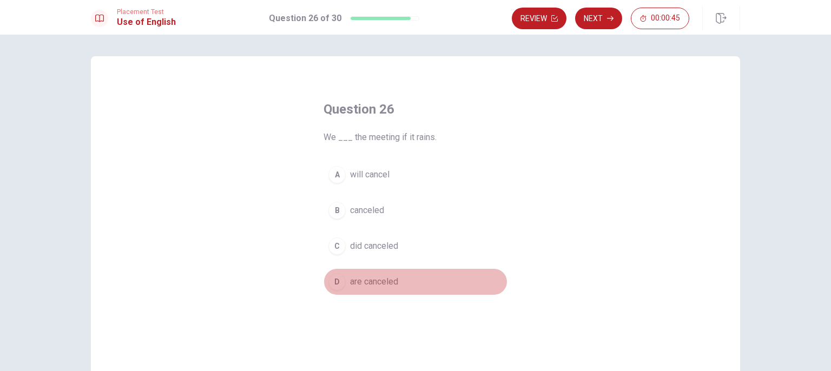
click at [350, 281] on span "are canceled" at bounding box center [374, 281] width 48 height 13
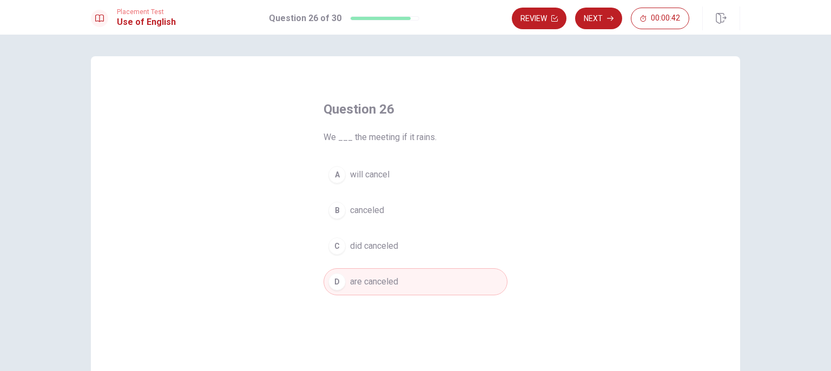
click at [351, 181] on span "will cancel" at bounding box center [369, 174] width 39 height 13
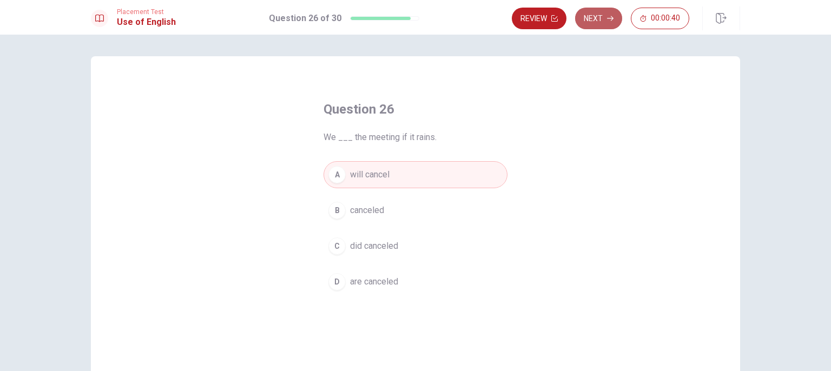
click at [609, 14] on button "Next" at bounding box center [598, 19] width 47 height 22
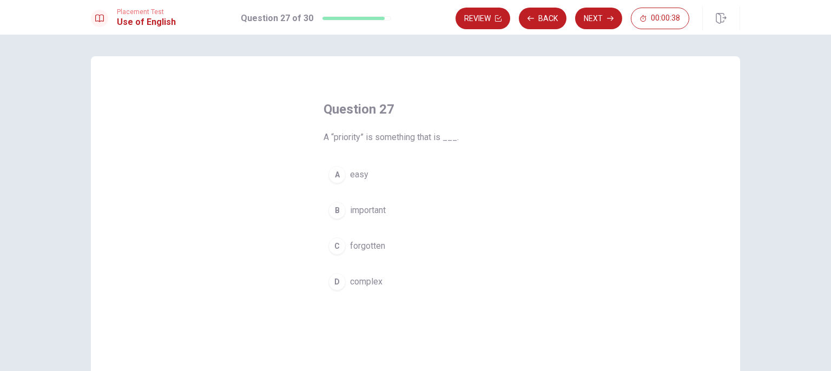
click at [320, 280] on div "Question 27 A “priority” is something that is ___. A easy B important C forgott…" at bounding box center [415, 197] width 227 height 229
click at [344, 173] on button "A easy" at bounding box center [415, 174] width 184 height 27
click at [338, 242] on div "C" at bounding box center [336, 245] width 17 height 17
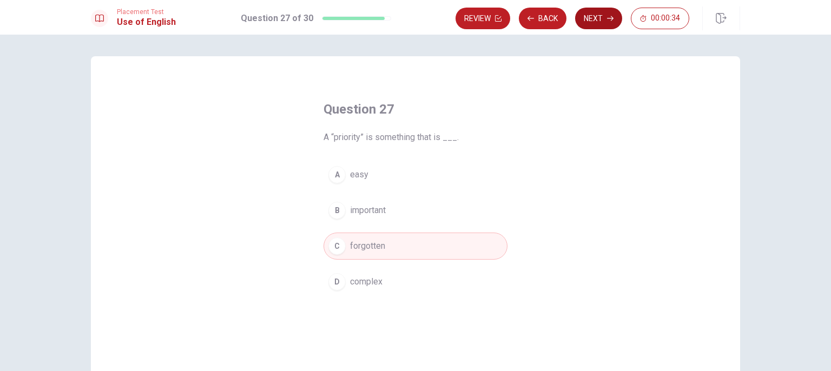
click at [599, 15] on button "Next" at bounding box center [598, 19] width 47 height 22
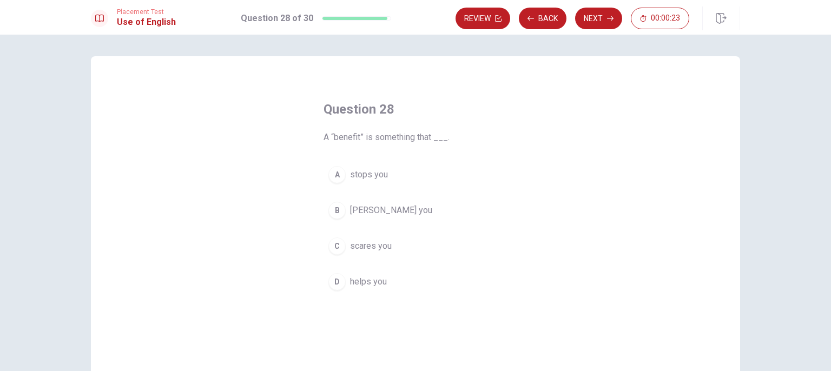
click at [339, 292] on button "D helps you" at bounding box center [415, 281] width 184 height 27
click at [586, 32] on div "Placement Test Use of English Question 28 of 30 Review Back Next 00:00:22" at bounding box center [415, 17] width 831 height 35
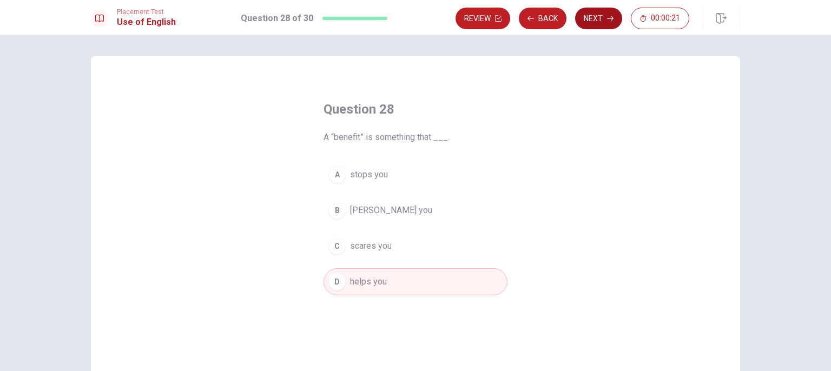
click at [596, 10] on button "Next" at bounding box center [598, 19] width 47 height 22
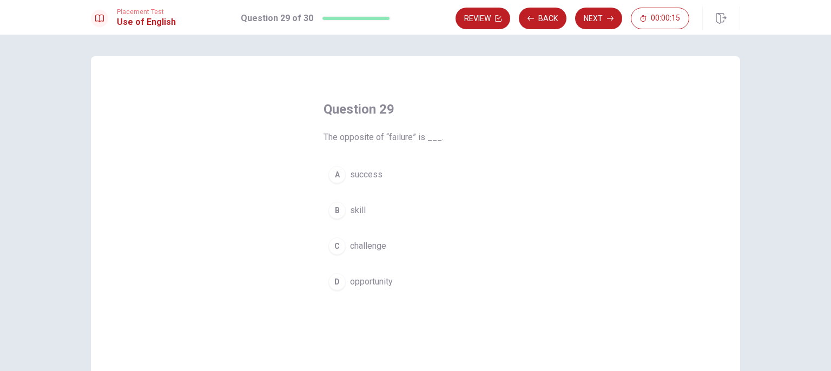
click at [338, 287] on div "D" at bounding box center [336, 281] width 17 height 17
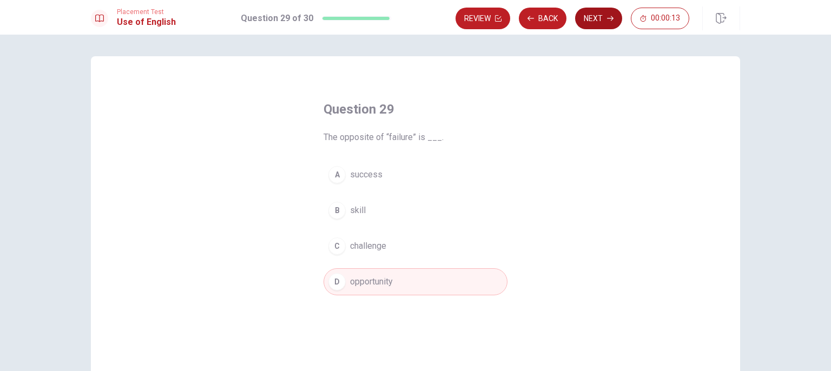
click at [602, 17] on button "Next" at bounding box center [598, 19] width 47 height 22
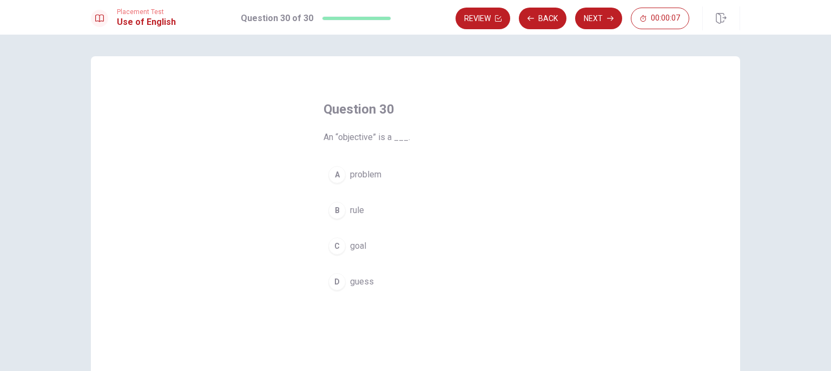
click at [336, 188] on div "A problem B rule C goal D guess" at bounding box center [415, 228] width 184 height 134
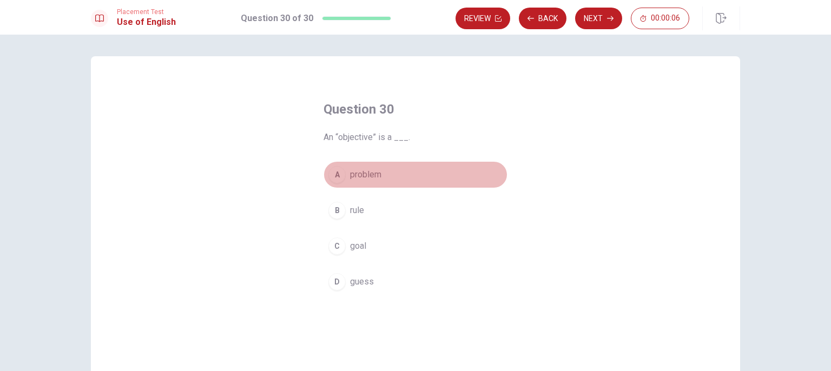
click at [330, 181] on div "A" at bounding box center [336, 174] width 17 height 17
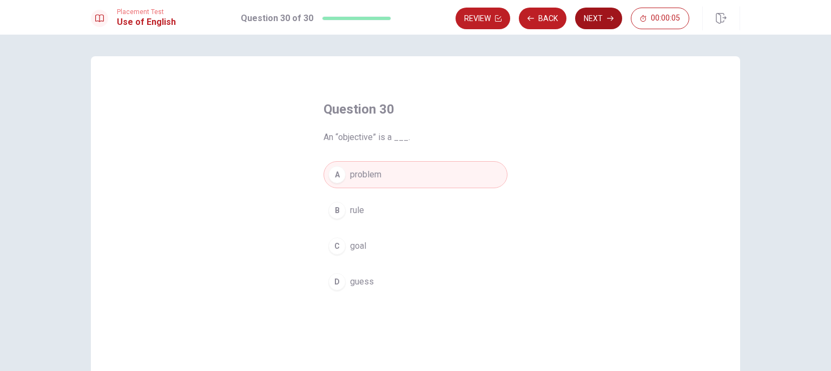
click at [606, 10] on button "Next" at bounding box center [598, 19] width 47 height 22
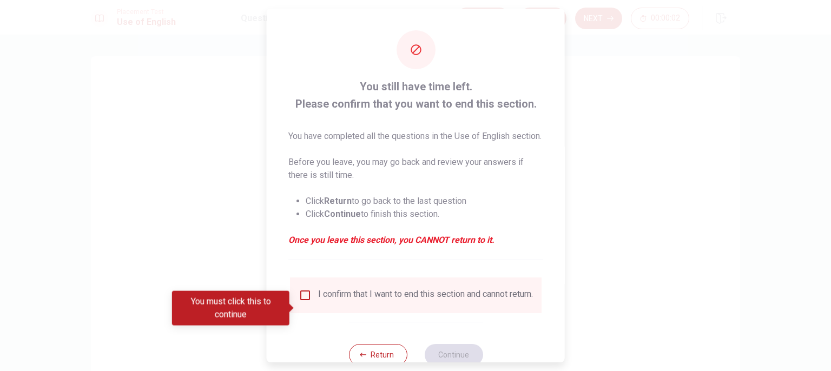
click at [281, 312] on div "You must click this to continue" at bounding box center [230, 308] width 117 height 35
click at [310, 297] on div "I confirm that I want to end this section and cannot return." at bounding box center [416, 295] width 252 height 36
click at [307, 302] on input "You must click this to continue" at bounding box center [305, 295] width 13 height 13
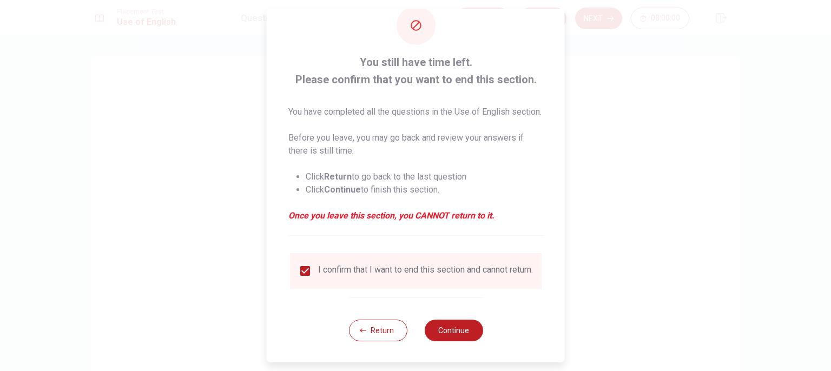
scroll to position [45, 0]
click at [439, 328] on button "Continue" at bounding box center [453, 330] width 58 height 22
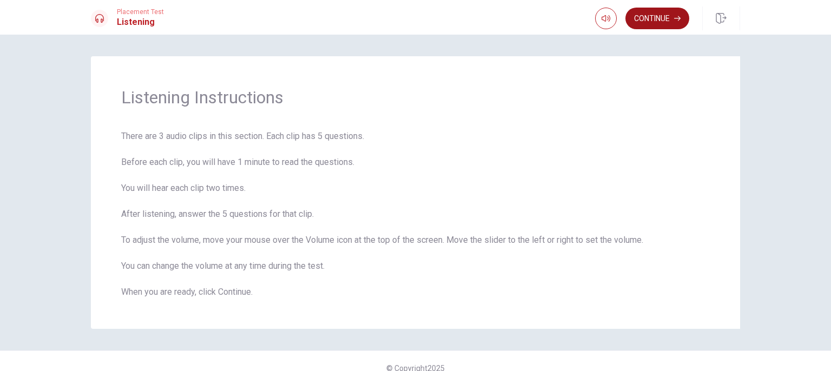
click at [670, 17] on button "Continue" at bounding box center [657, 19] width 64 height 22
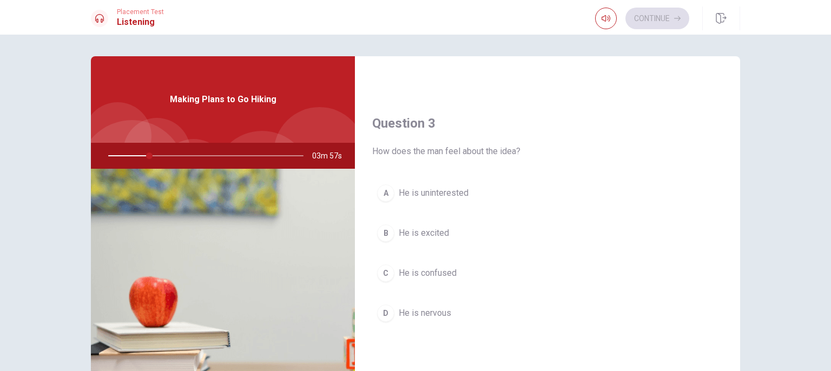
scroll to position [541, 0]
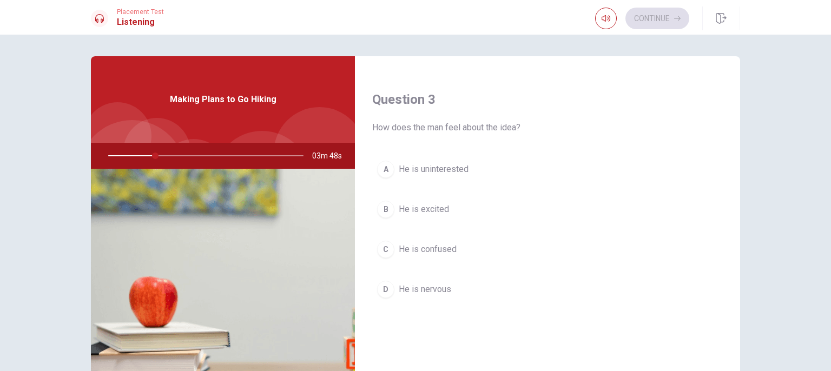
click at [669, 84] on div "Question 3 How does the man feel about the idea? A He is uninterested B He is e…" at bounding box center [547, 207] width 385 height 277
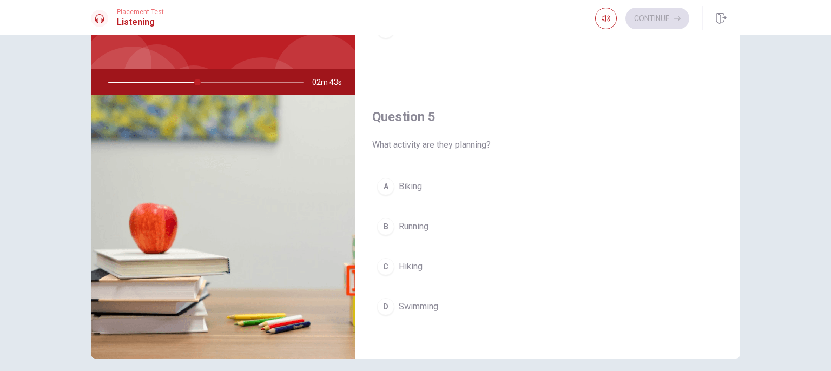
scroll to position [0, 0]
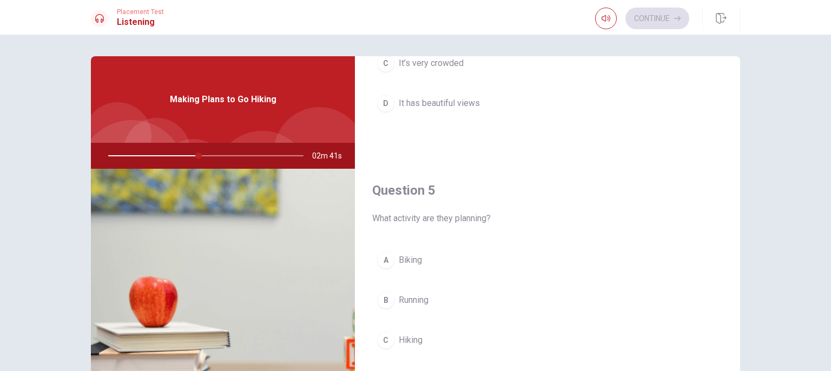
drag, startPoint x: 191, startPoint y: 156, endPoint x: 128, endPoint y: 156, distance: 62.7
click at [128, 156] on div at bounding box center [203, 156] width 217 height 26
drag, startPoint x: 157, startPoint y: 154, endPoint x: 128, endPoint y: 154, distance: 29.2
click at [108, 148] on div at bounding box center [203, 156] width 217 height 26
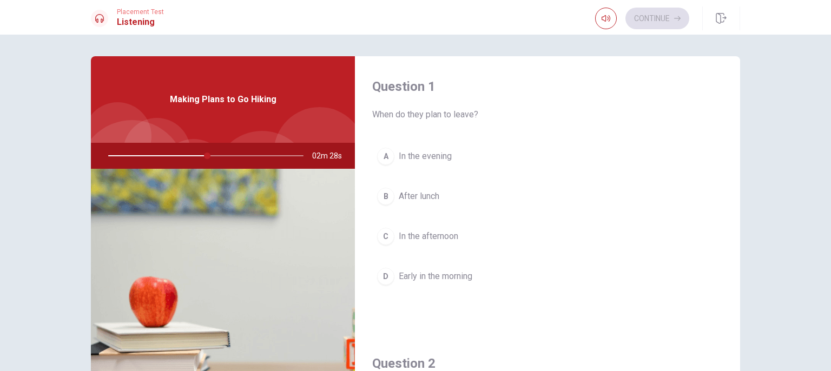
drag, startPoint x: 204, startPoint y: 154, endPoint x: 81, endPoint y: 166, distance: 123.9
click at [81, 166] on div "Question 1 When do they plan to leave? A In the evening B After lunch C In the …" at bounding box center [416, 244] width 684 height 376
click at [114, 152] on div at bounding box center [203, 156] width 217 height 26
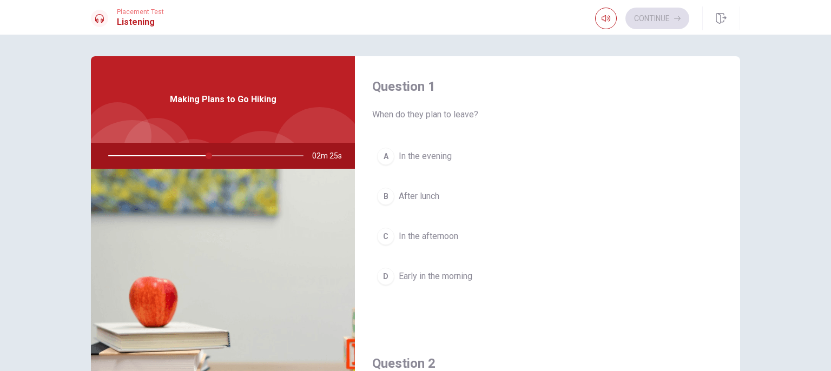
drag, startPoint x: 200, startPoint y: 154, endPoint x: 234, endPoint y: 163, distance: 34.8
click at [234, 163] on div at bounding box center [203, 156] width 217 height 26
drag, startPoint x: 197, startPoint y: 154, endPoint x: 166, endPoint y: 154, distance: 31.9
click at [166, 154] on div at bounding box center [203, 156] width 217 height 26
drag, startPoint x: 156, startPoint y: 158, endPoint x: 104, endPoint y: 158, distance: 51.9
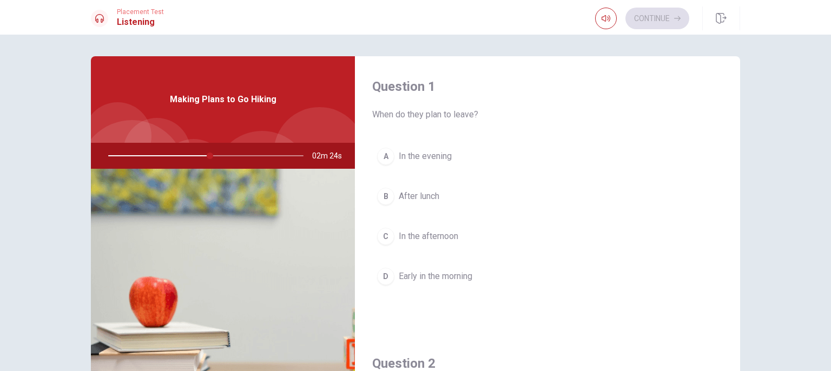
click at [104, 158] on div at bounding box center [203, 156] width 217 height 26
drag, startPoint x: 173, startPoint y: 151, endPoint x: 124, endPoint y: 150, distance: 48.7
click at [124, 150] on div at bounding box center [203, 156] width 217 height 26
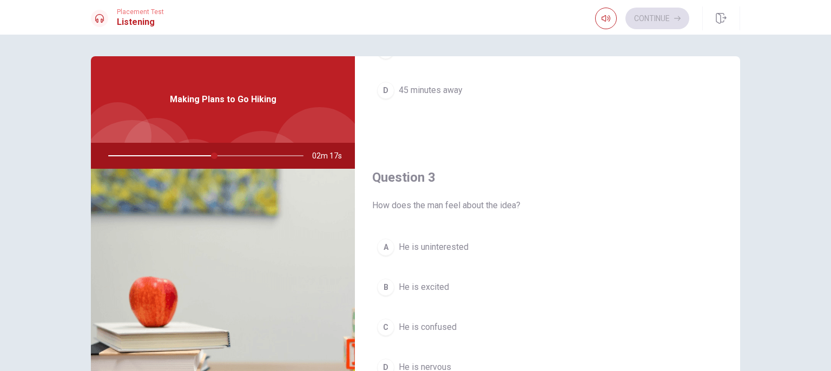
scroll to position [487, 0]
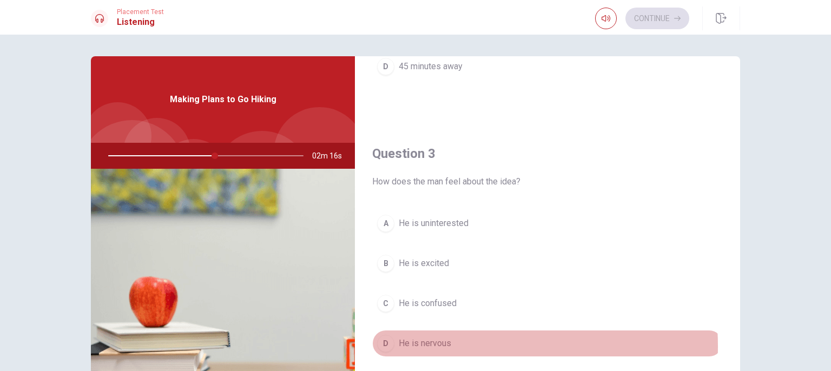
click at [446, 343] on span "He is nervous" at bounding box center [425, 343] width 52 height 13
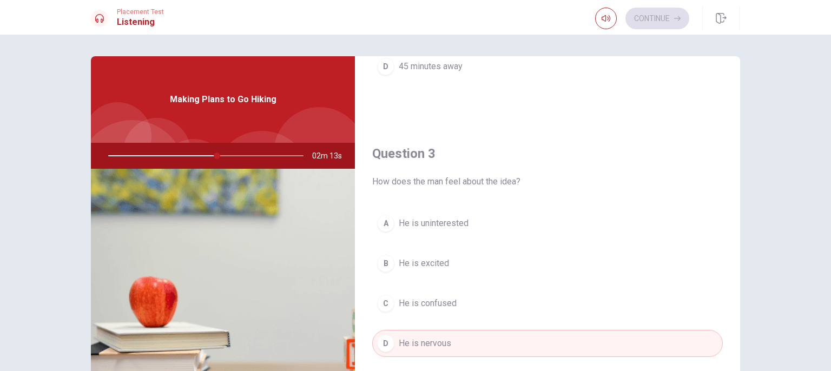
drag, startPoint x: 215, startPoint y: 156, endPoint x: 123, endPoint y: 139, distance: 92.9
click at [91, 144] on div "02m 13s" at bounding box center [223, 156] width 264 height 26
drag, startPoint x: 215, startPoint y: 154, endPoint x: 2, endPoint y: 154, distance: 213.1
click at [2, 154] on div "Question 1 When do they plan to leave? A In the evening B After lunch C In the …" at bounding box center [415, 203] width 831 height 336
click at [0, 182] on div "Question 1 When do they plan to leave? A In the evening B After lunch C In the …" at bounding box center [415, 203] width 831 height 336
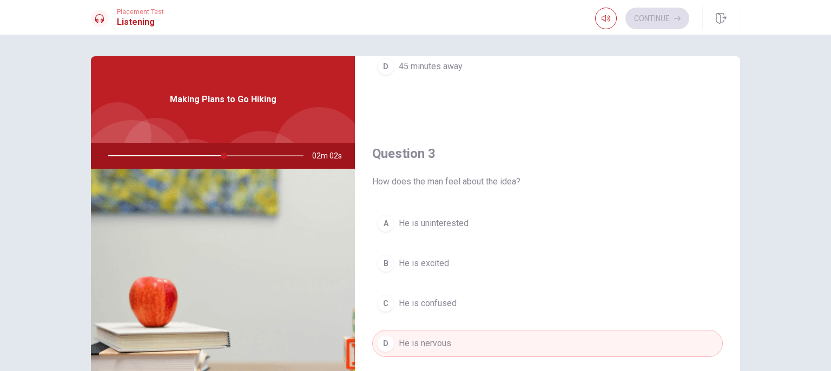
drag, startPoint x: 216, startPoint y: 157, endPoint x: 140, endPoint y: 157, distance: 76.8
click at [140, 157] on div at bounding box center [203, 156] width 217 height 26
drag, startPoint x: 188, startPoint y: 152, endPoint x: 173, endPoint y: 148, distance: 15.8
click at [171, 147] on div at bounding box center [203, 156] width 217 height 26
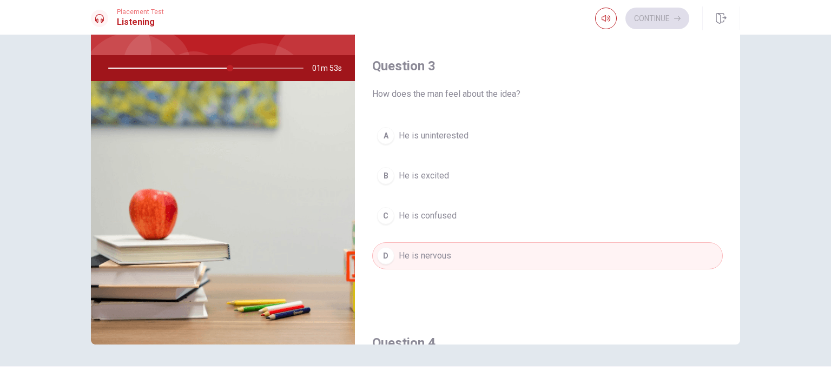
scroll to position [0, 0]
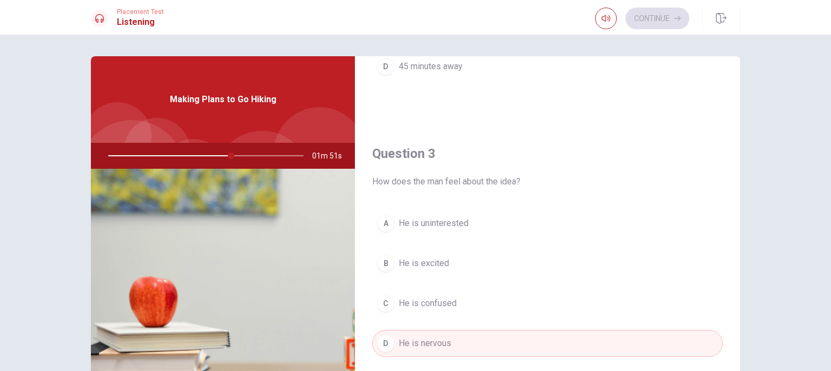
drag, startPoint x: 232, startPoint y: 160, endPoint x: 166, endPoint y: 150, distance: 66.7
click at [168, 150] on div at bounding box center [203, 156] width 217 height 26
click at [228, 154] on div at bounding box center [203, 156] width 217 height 26
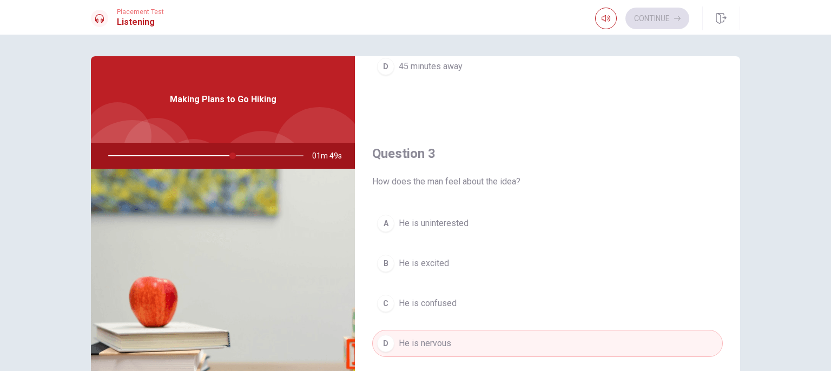
click at [228, 154] on div at bounding box center [203, 156] width 217 height 26
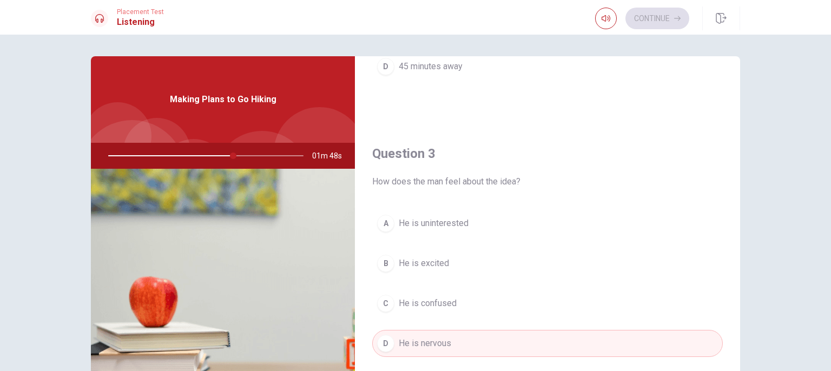
drag, startPoint x: 228, startPoint y: 154, endPoint x: 3, endPoint y: 143, distance: 225.3
click at [3, 143] on div "Question 1 When do they plan to leave? A In the evening B After lunch C In the …" at bounding box center [415, 203] width 831 height 336
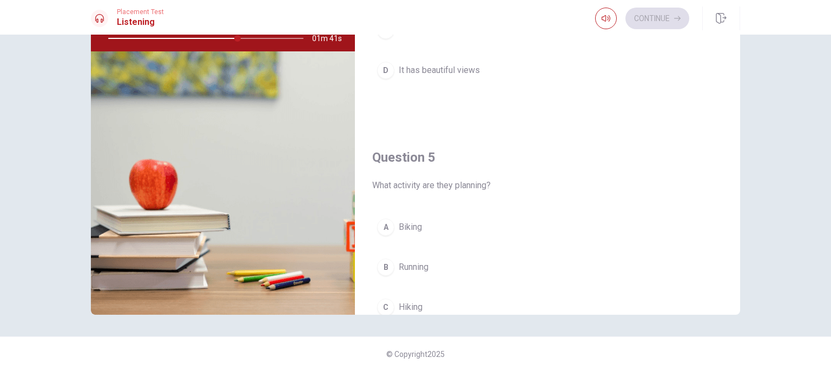
scroll to position [1004, 0]
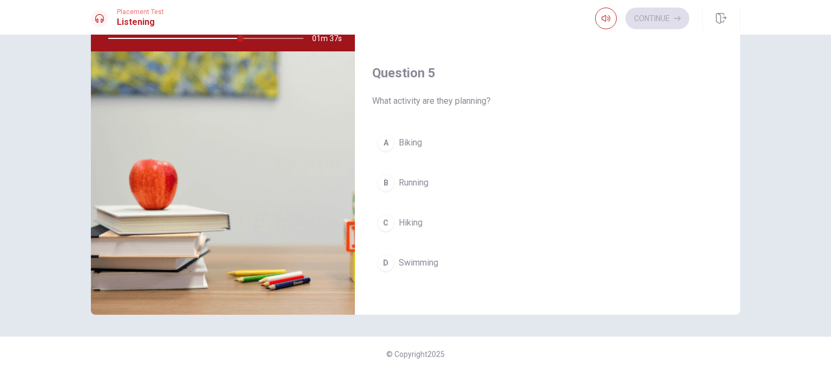
click at [452, 220] on button "C Hiking" at bounding box center [547, 222] width 351 height 27
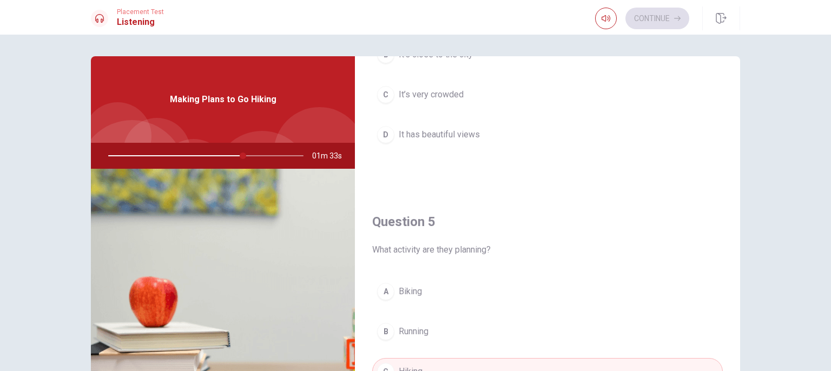
scroll to position [896, 0]
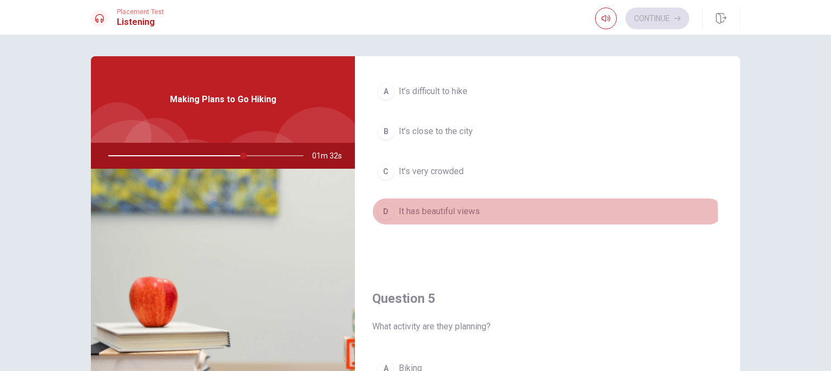
click at [455, 211] on span "It has beautiful views" at bounding box center [439, 211] width 81 height 13
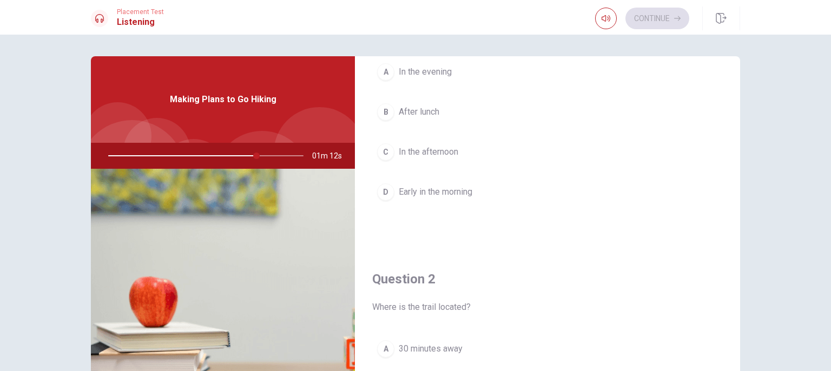
scroll to position [30, 0]
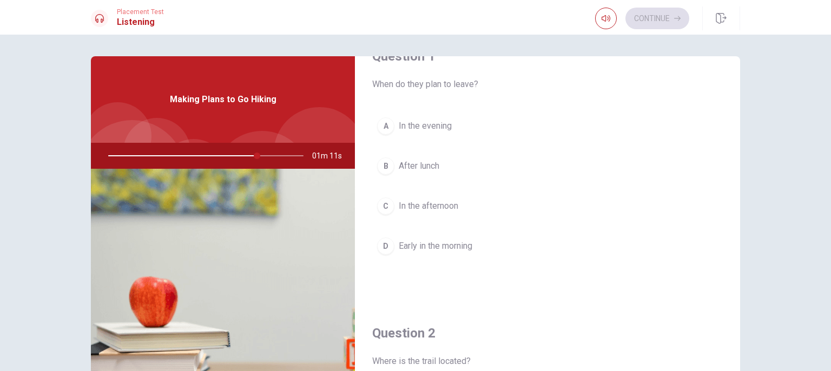
click at [501, 123] on button "A In the evening" at bounding box center [547, 126] width 351 height 27
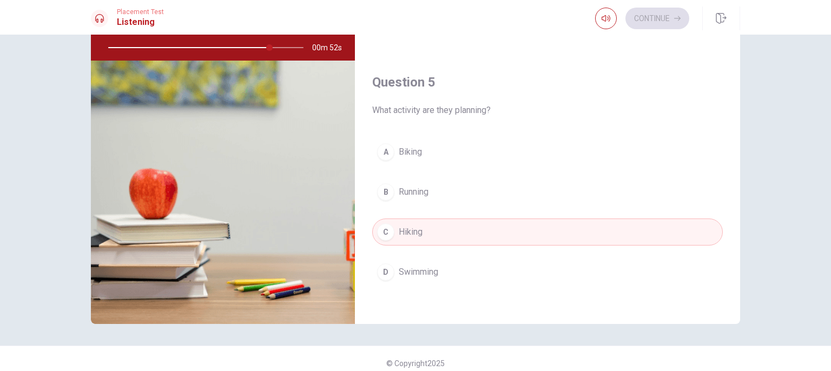
scroll to position [117, 0]
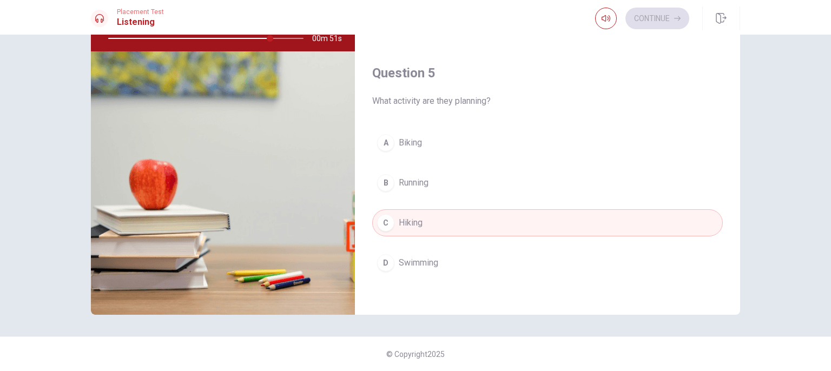
click at [224, 214] on img at bounding box center [223, 182] width 264 height 263
click at [289, 268] on img at bounding box center [223, 182] width 264 height 263
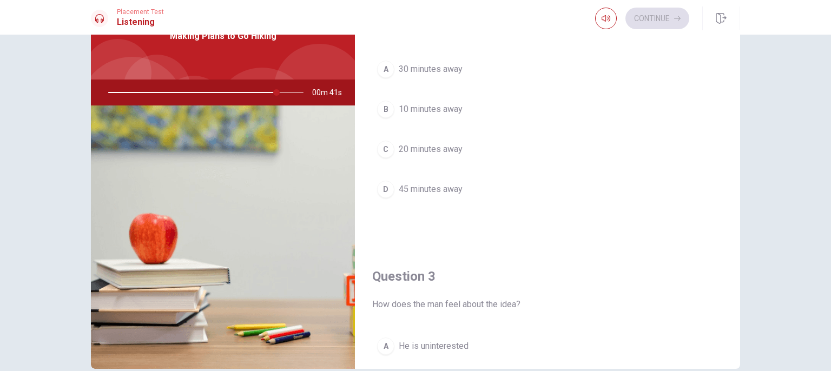
scroll to position [247, 0]
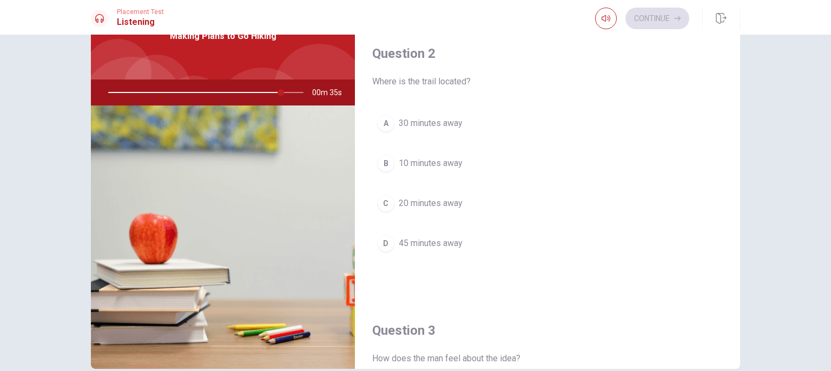
drag, startPoint x: 423, startPoint y: 79, endPoint x: 474, endPoint y: 76, distance: 50.9
click at [474, 76] on span "Where is the trail located?" at bounding box center [547, 81] width 351 height 13
click at [450, 80] on span "Where is the trail located?" at bounding box center [547, 81] width 351 height 13
click at [442, 80] on span "Where is the trail located?" at bounding box center [547, 81] width 351 height 13
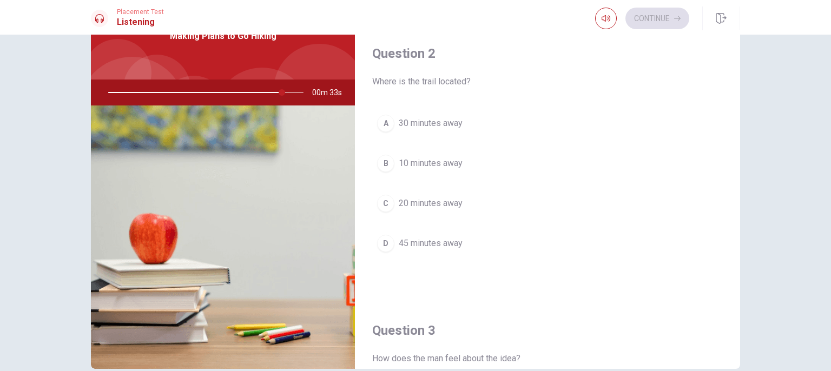
click at [442, 80] on span "Where is the trail located?" at bounding box center [547, 81] width 351 height 13
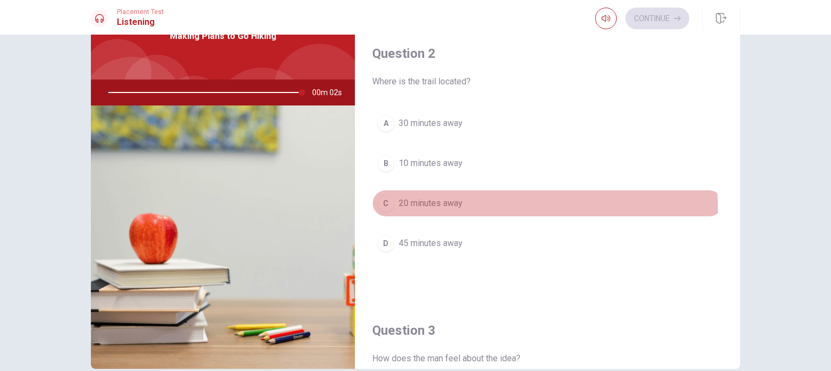
click at [459, 208] on button "C 20 minutes away" at bounding box center [547, 203] width 351 height 27
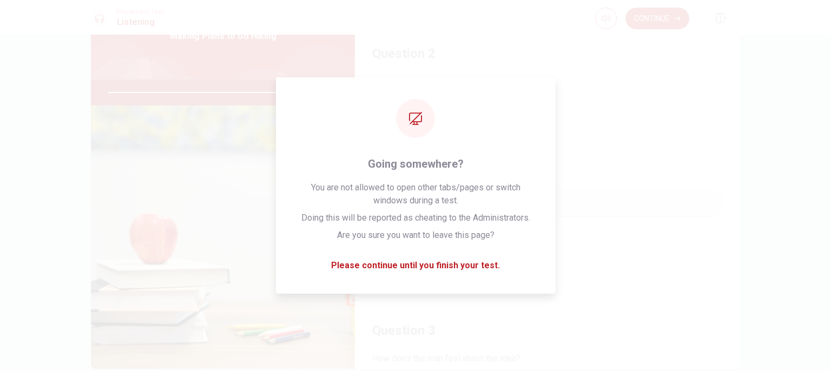
type input "0"
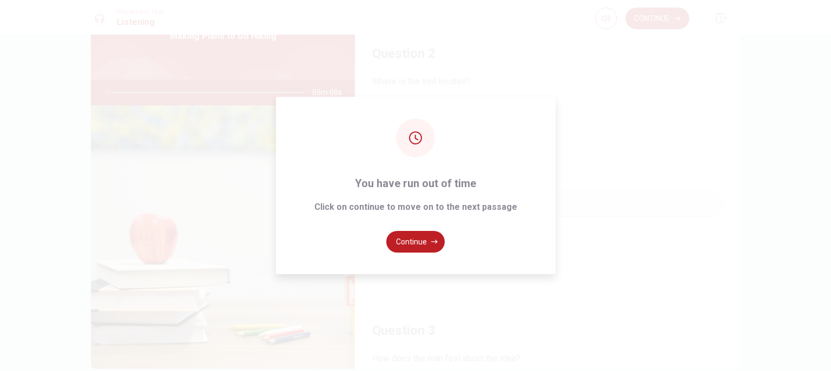
click at [651, 4] on div "You have run out of time Click on continue to move on to the next passage Conti…" at bounding box center [415, 185] width 831 height 371
click at [647, 16] on div "You have run out of time Click on continue to move on to the next passage Conti…" at bounding box center [415, 185] width 831 height 371
click at [412, 239] on button "Continue" at bounding box center [415, 242] width 58 height 22
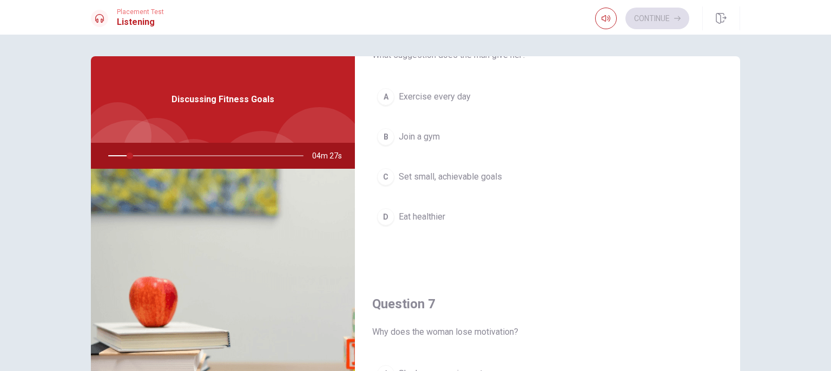
scroll to position [0, 0]
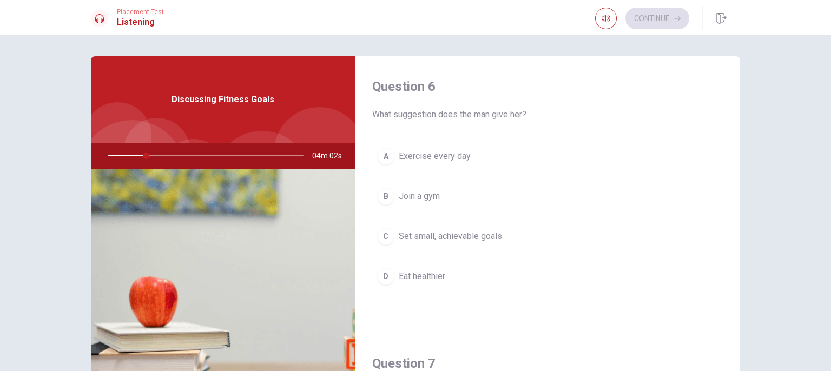
click at [398, 115] on span "What suggestion does the man give her?" at bounding box center [547, 114] width 351 height 13
click at [409, 115] on span "What suggestion does the man give her?" at bounding box center [547, 114] width 351 height 13
click at [412, 173] on div "A Exercise every day B Join a gym C Set small, achievable goals D Eat healthier" at bounding box center [547, 227] width 351 height 169
click at [477, 157] on button "A Exercise every day" at bounding box center [547, 156] width 351 height 27
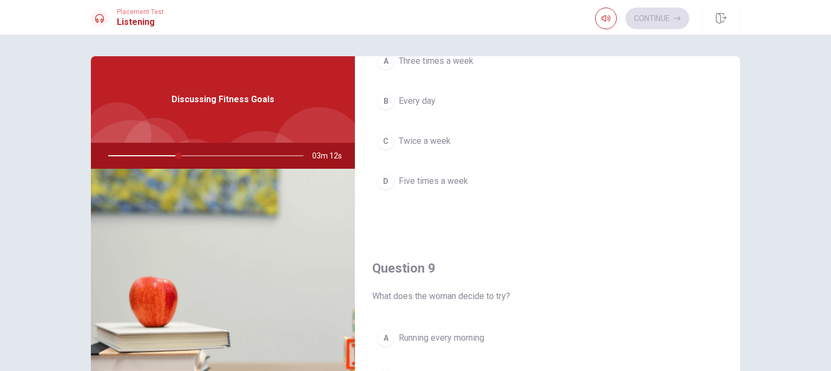
scroll to position [595, 0]
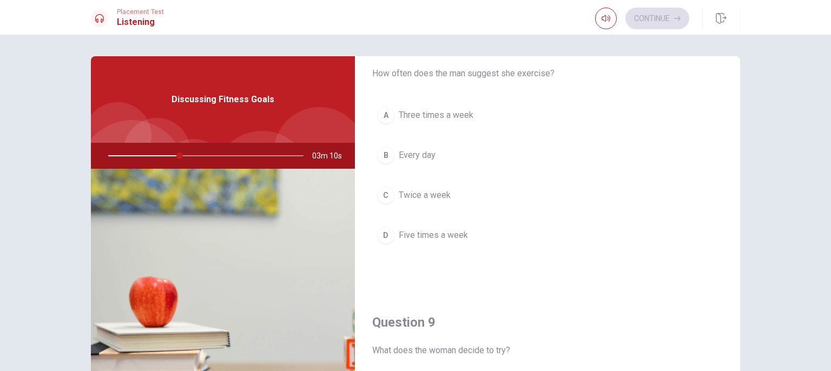
click at [519, 113] on button "A Three times a week" at bounding box center [547, 115] width 351 height 27
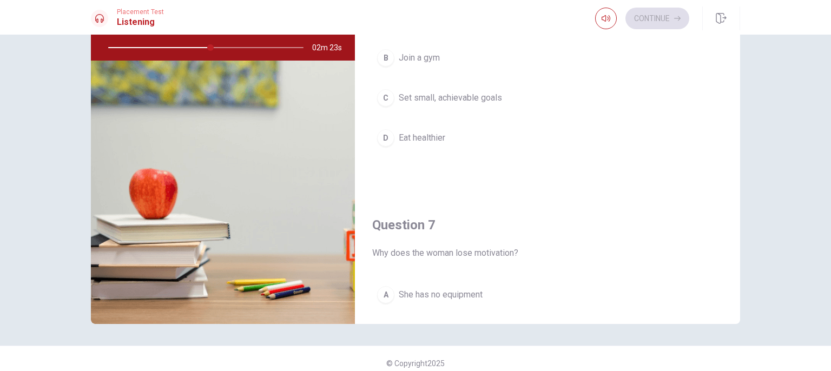
scroll to position [0, 0]
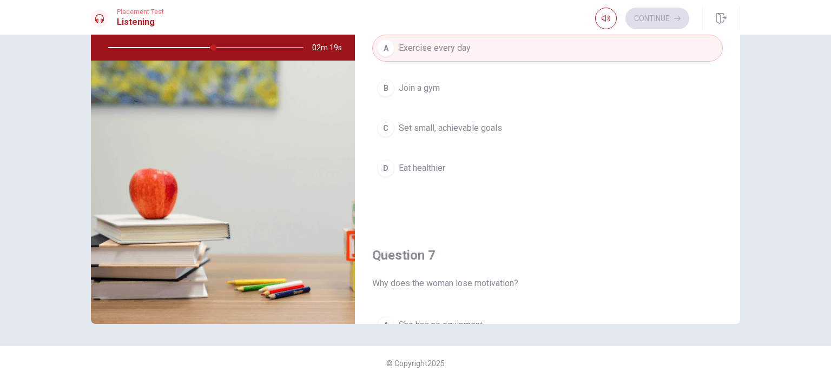
drag, startPoint x: 206, startPoint y: 44, endPoint x: 130, endPoint y: 46, distance: 75.8
click at [130, 46] on div at bounding box center [203, 48] width 217 height 26
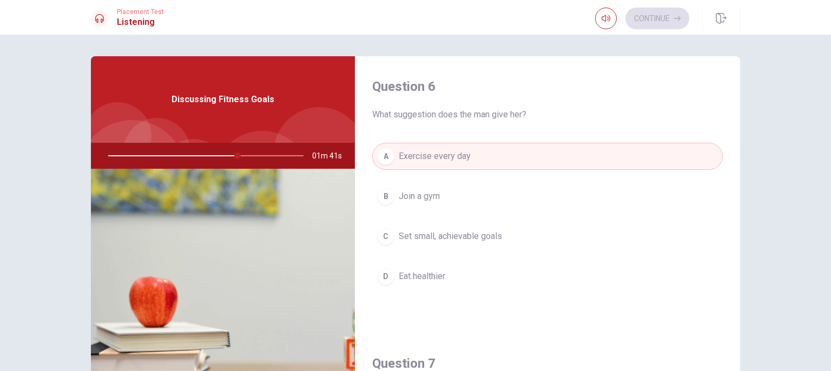
click at [472, 236] on span "Set small, achievable goals" at bounding box center [450, 236] width 103 height 13
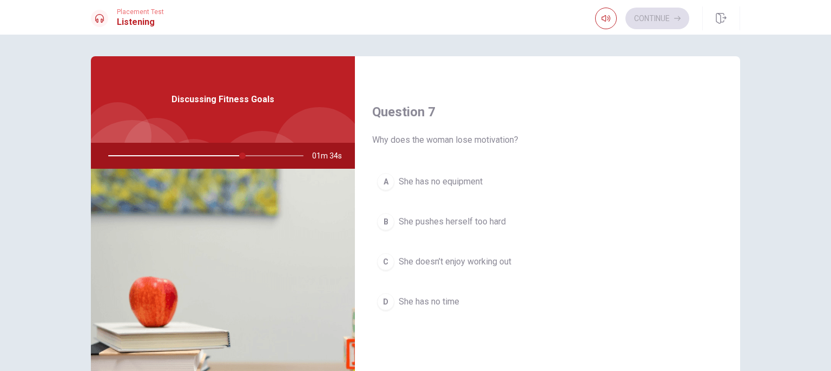
scroll to position [270, 0]
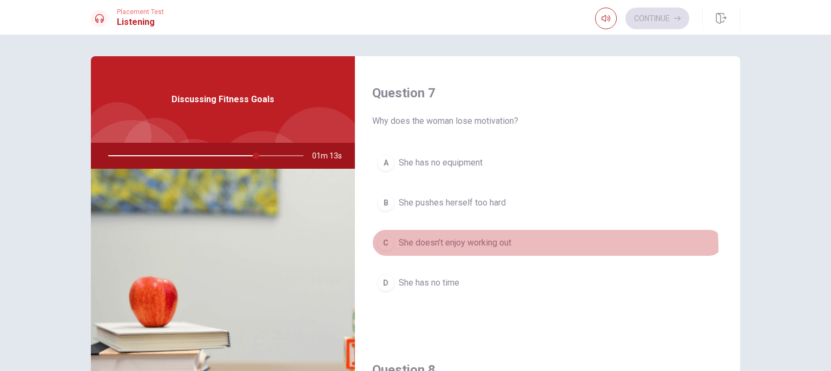
drag, startPoint x: 494, startPoint y: 248, endPoint x: 502, endPoint y: 246, distance: 8.6
click at [497, 247] on button "C She doesn’t enjoy working out" at bounding box center [547, 242] width 351 height 27
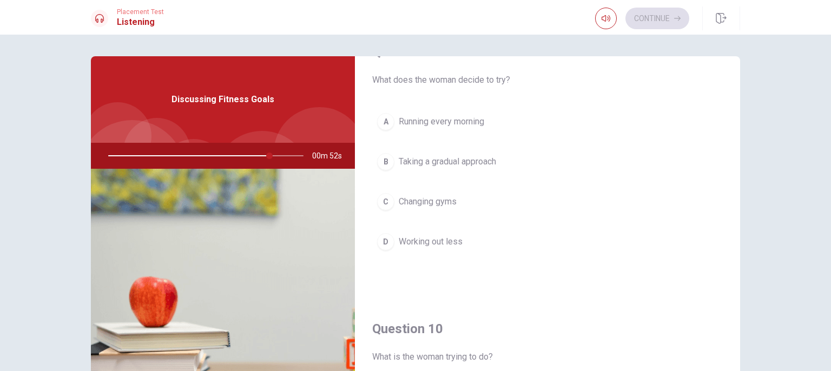
scroll to position [811, 0]
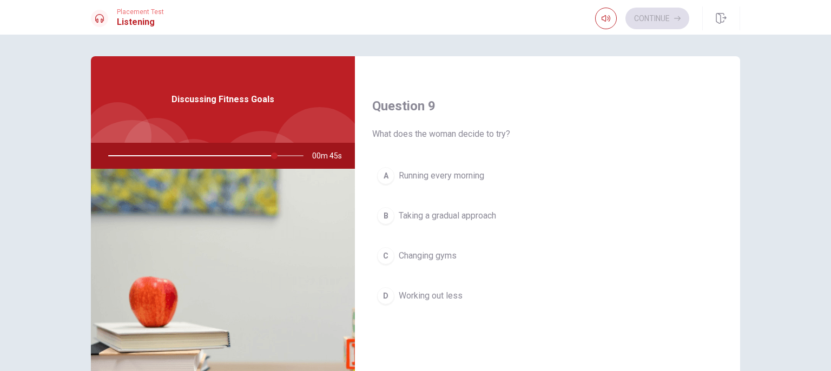
click at [474, 222] on button "B Taking a gradual approach" at bounding box center [547, 215] width 351 height 27
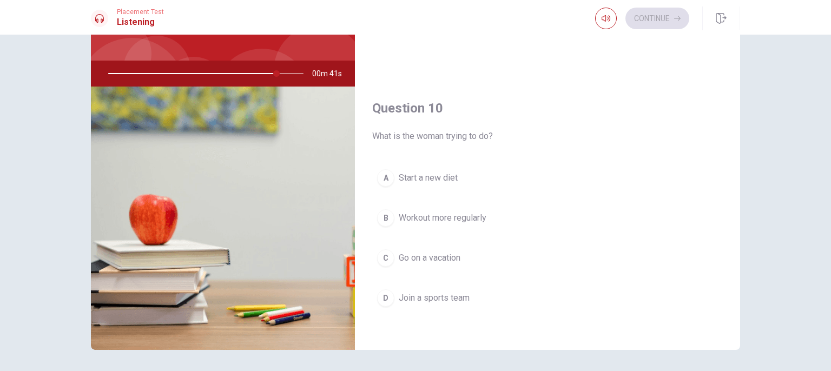
scroll to position [108, 0]
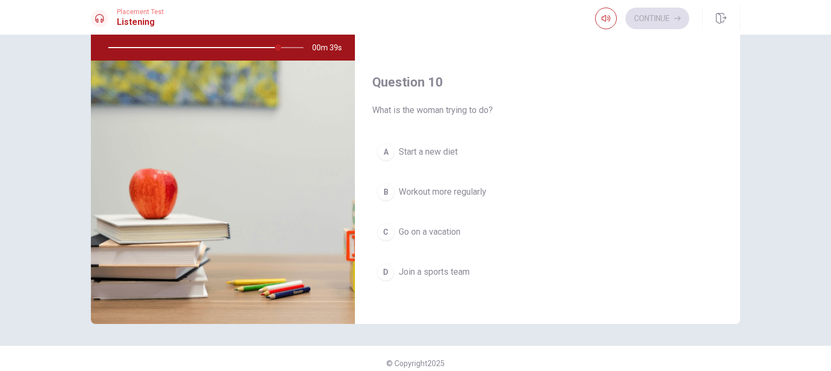
click at [472, 143] on button "A Start a new diet" at bounding box center [547, 151] width 351 height 27
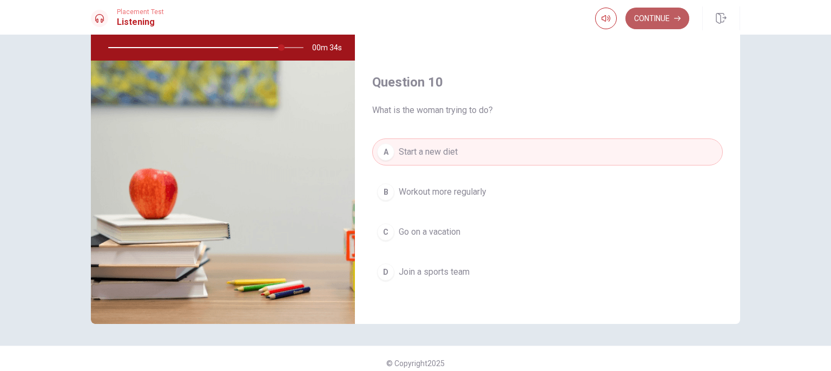
click at [660, 19] on button "Continue" at bounding box center [657, 19] width 64 height 22
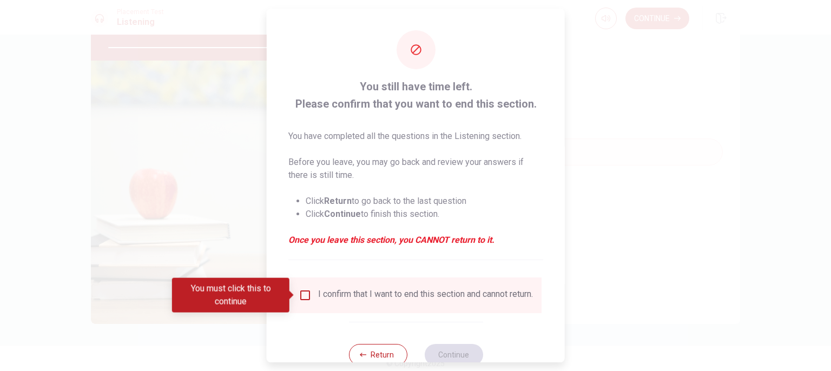
click at [286, 292] on div "You must click this to continue" at bounding box center [230, 295] width 117 height 35
click at [308, 293] on input "You must click this to continue" at bounding box center [305, 295] width 13 height 13
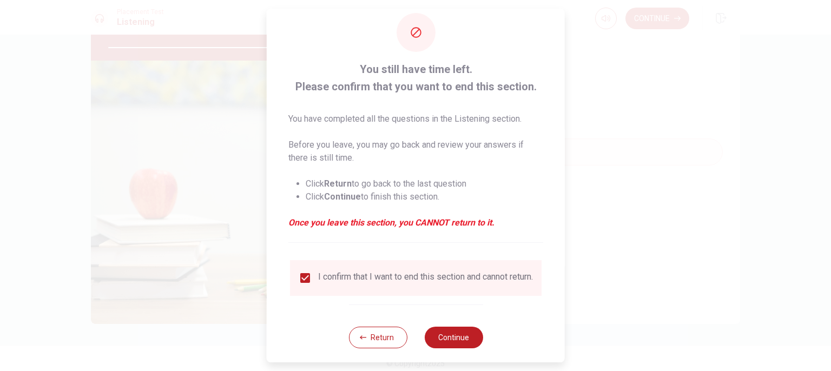
scroll to position [32, 0]
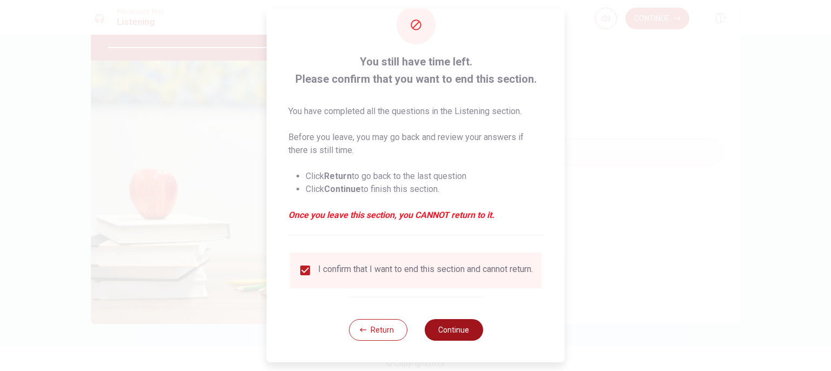
click at [454, 322] on button "Continue" at bounding box center [453, 330] width 58 height 22
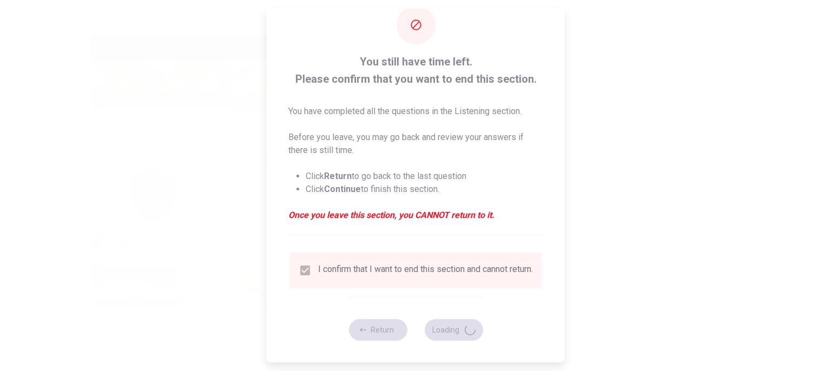
type input "95"
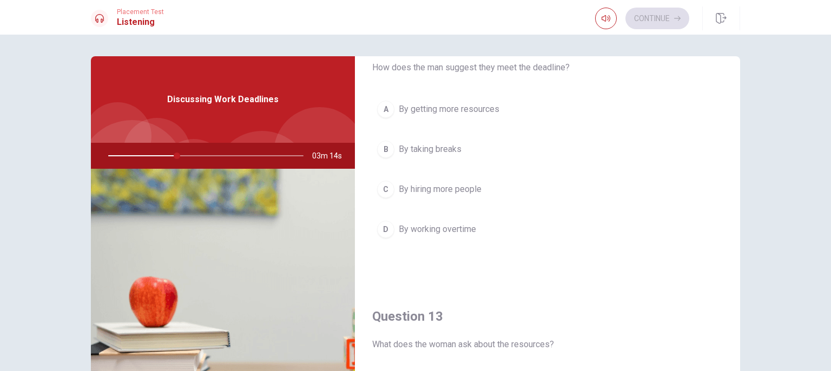
scroll to position [325, 0]
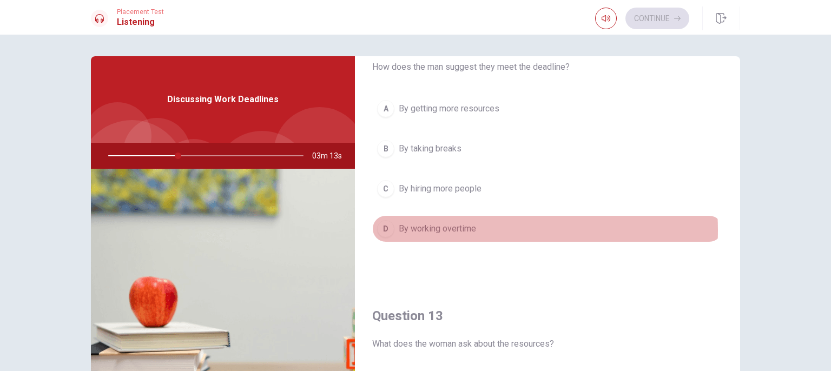
click at [470, 229] on span "By working overtime" at bounding box center [437, 228] width 77 height 13
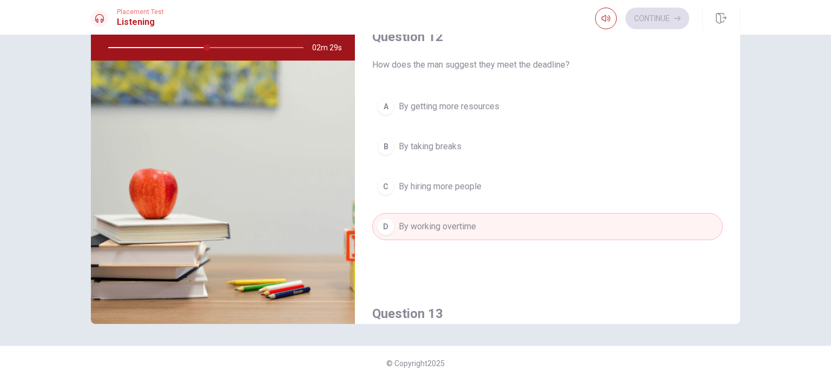
scroll to position [0, 0]
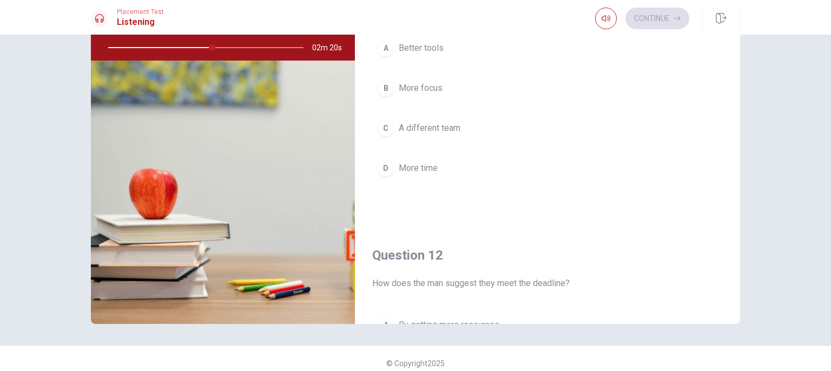
click at [209, 44] on div at bounding box center [203, 48] width 217 height 26
click at [210, 44] on div at bounding box center [203, 48] width 217 height 26
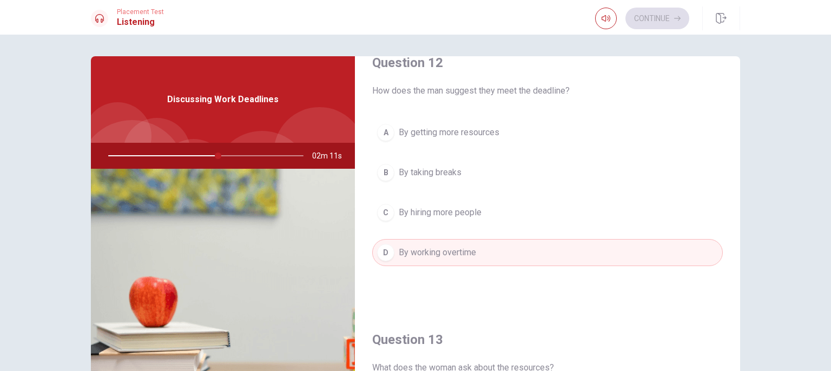
drag, startPoint x: 216, startPoint y: 154, endPoint x: 99, endPoint y: 156, distance: 117.4
click at [95, 158] on div at bounding box center [203, 156] width 217 height 26
click at [213, 150] on div at bounding box center [203, 156] width 217 height 26
click at [218, 158] on div at bounding box center [203, 156] width 217 height 26
click at [219, 155] on div at bounding box center [203, 156] width 217 height 26
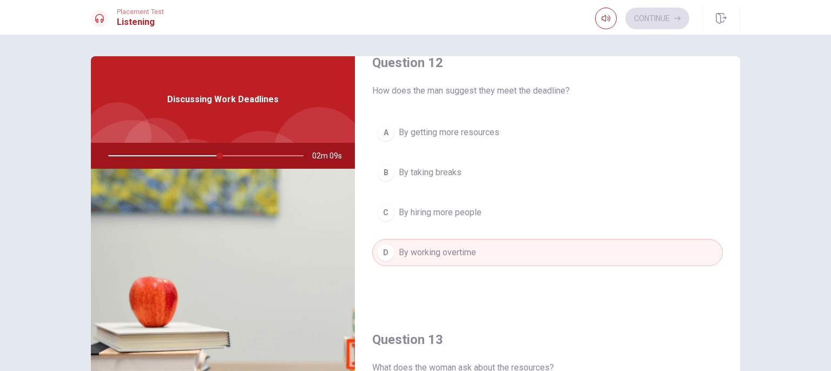
click at [217, 155] on div at bounding box center [203, 156] width 217 height 26
drag, startPoint x: 217, startPoint y: 155, endPoint x: 333, endPoint y: 162, distance: 115.9
click at [336, 163] on div "02m 09s" at bounding box center [223, 156] width 264 height 26
click at [219, 154] on div at bounding box center [203, 156] width 217 height 26
drag, startPoint x: 216, startPoint y: 156, endPoint x: 214, endPoint y: 163, distance: 7.4
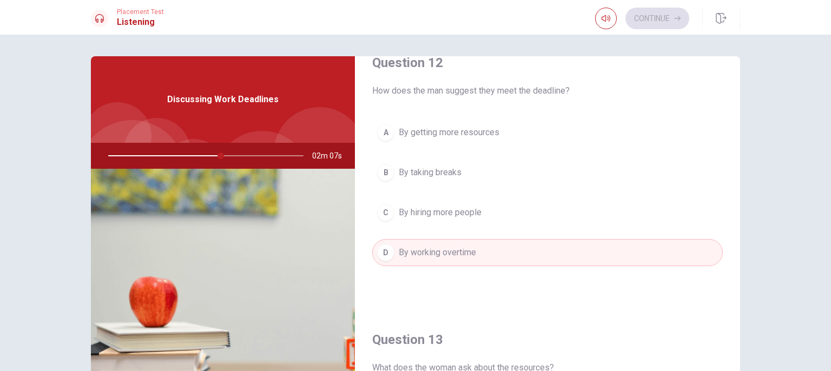
click at [214, 163] on div at bounding box center [203, 156] width 217 height 26
click at [214, 164] on div at bounding box center [203, 156] width 217 height 26
drag, startPoint x: 214, startPoint y: 164, endPoint x: 244, endPoint y: 148, distance: 34.6
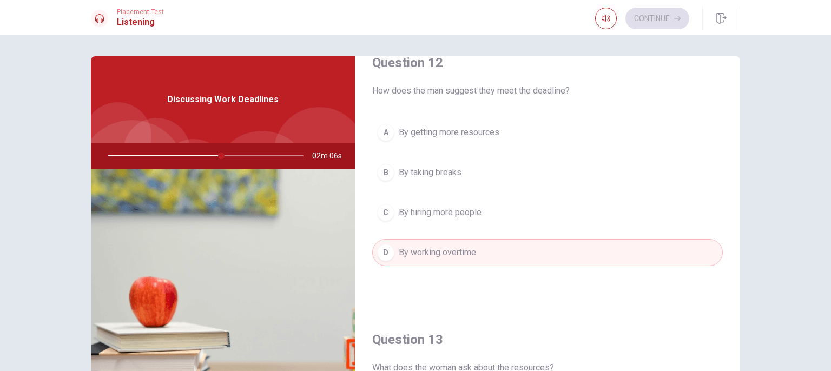
click at [143, 157] on div at bounding box center [203, 156] width 217 height 26
click at [597, 16] on button "button" at bounding box center [606, 19] width 22 height 22
click at [602, 17] on icon "button" at bounding box center [606, 18] width 9 height 9
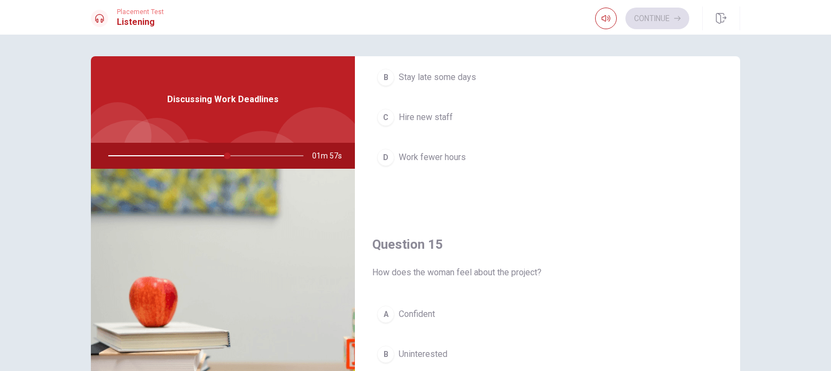
drag, startPoint x: 208, startPoint y: 154, endPoint x: 65, endPoint y: 137, distance: 143.8
click at [65, 137] on div "Question 11 What does the man think is necessary to complete the project? A Bet…" at bounding box center [415, 203] width 831 height 336
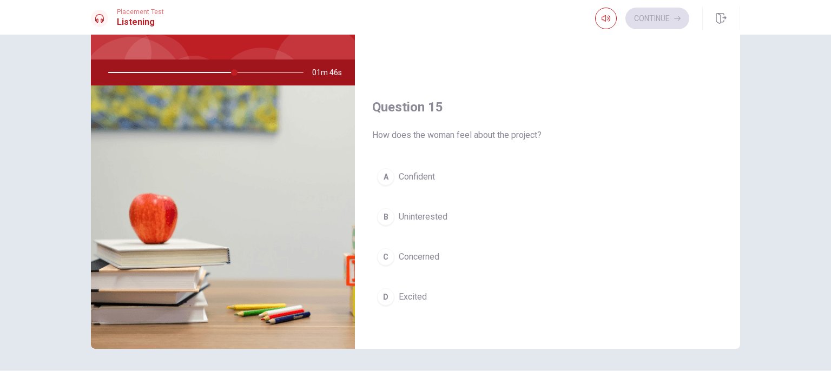
scroll to position [108, 0]
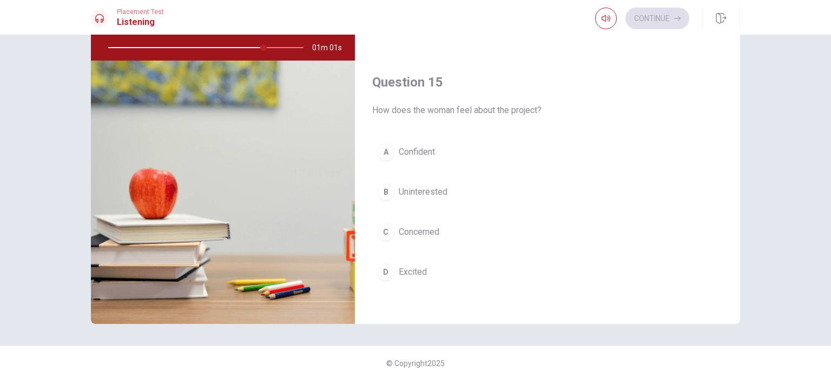
click at [482, 240] on button "C Concerned" at bounding box center [547, 232] width 351 height 27
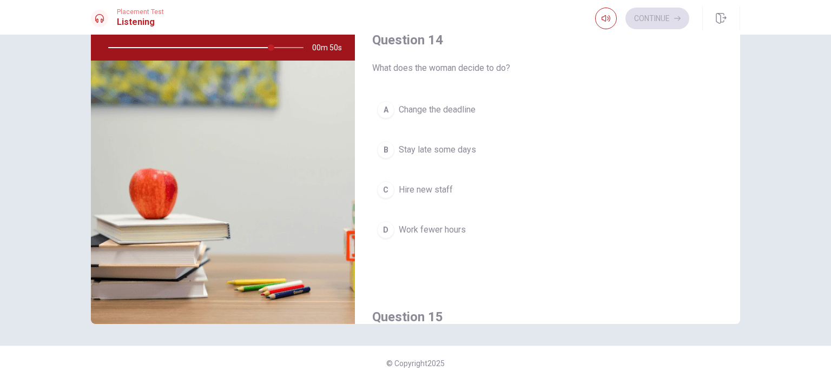
scroll to position [788, 0]
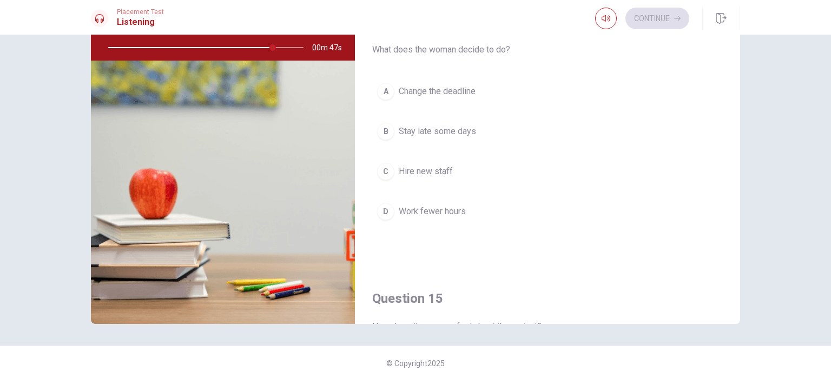
click at [471, 85] on span "Change the deadline" at bounding box center [437, 91] width 77 height 13
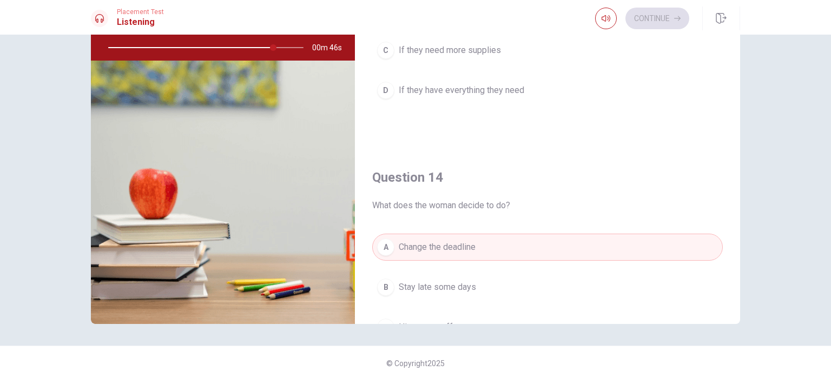
scroll to position [517, 0]
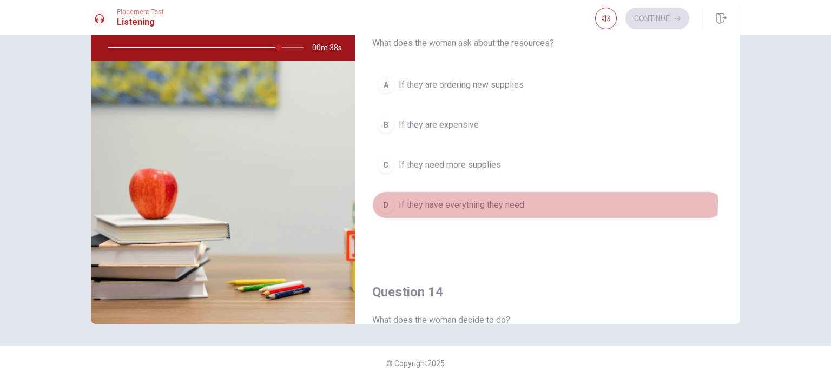
click at [471, 200] on span "If they have everything they need" at bounding box center [461, 205] width 125 height 13
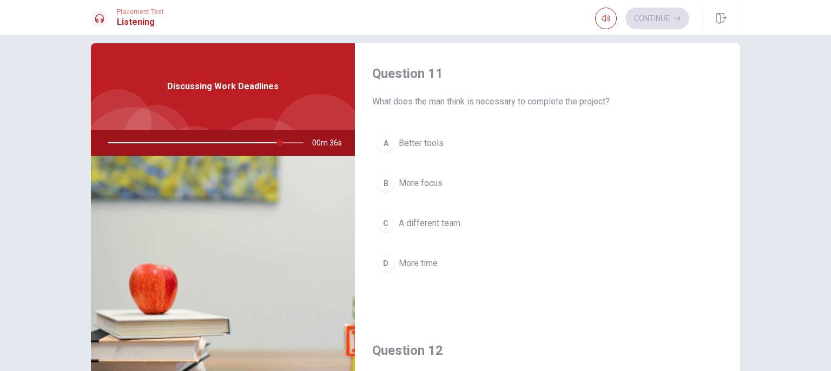
scroll to position [0, 0]
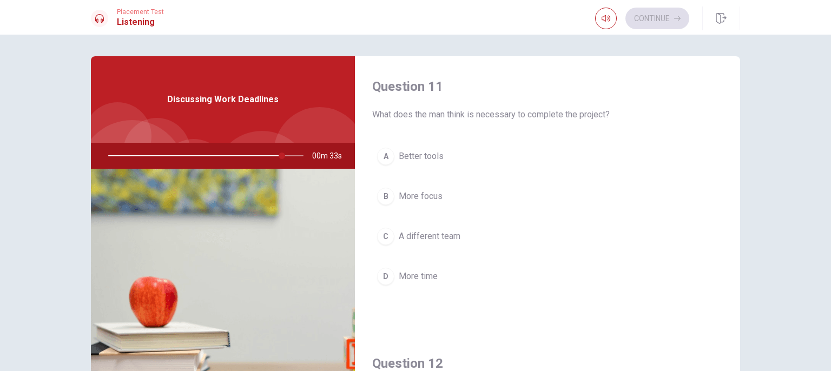
click at [461, 281] on button "D More time" at bounding box center [547, 276] width 351 height 27
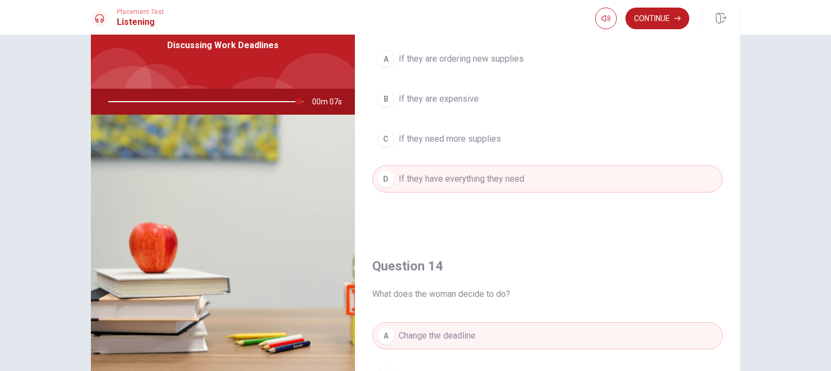
scroll to position [571, 0]
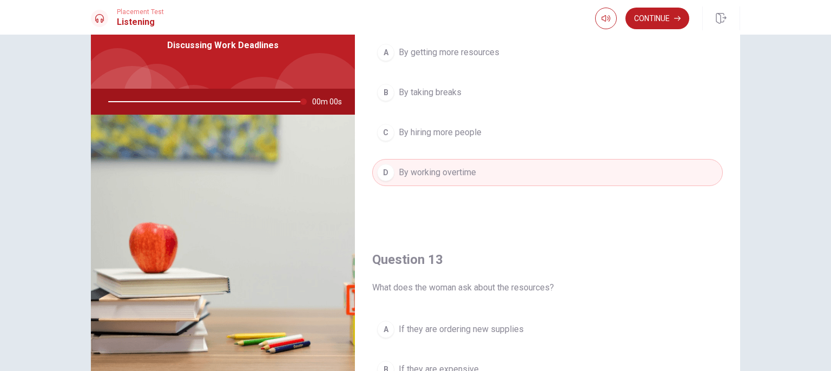
type input "0"
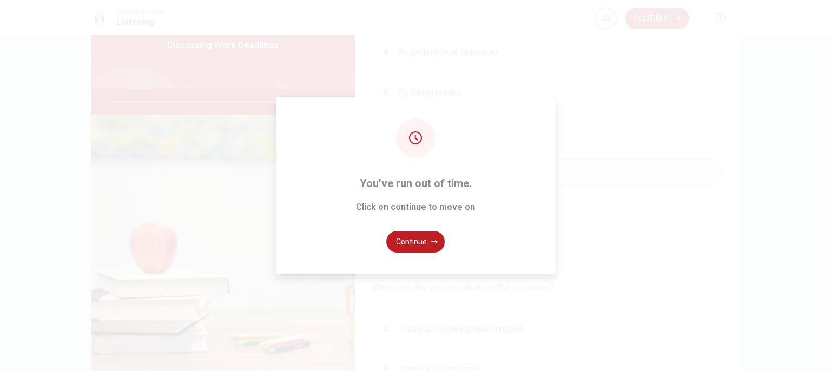
scroll to position [301, 0]
click at [418, 235] on button "Continue" at bounding box center [415, 242] width 58 height 22
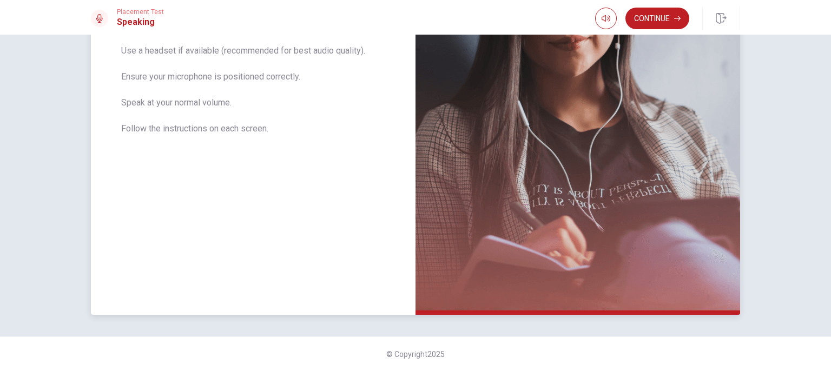
scroll to position [0, 0]
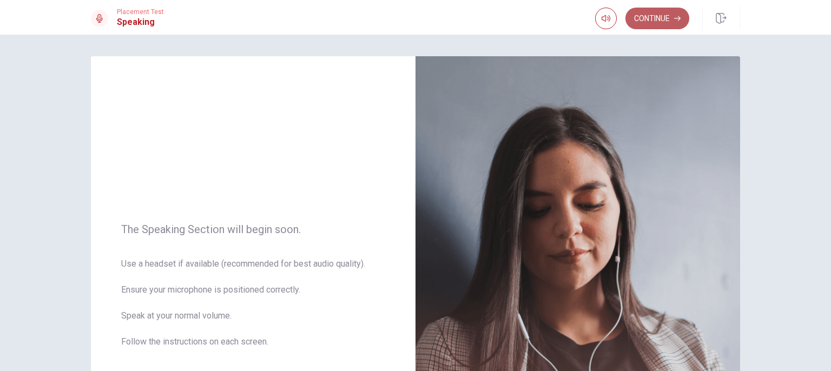
click at [636, 14] on button "Continue" at bounding box center [657, 19] width 64 height 22
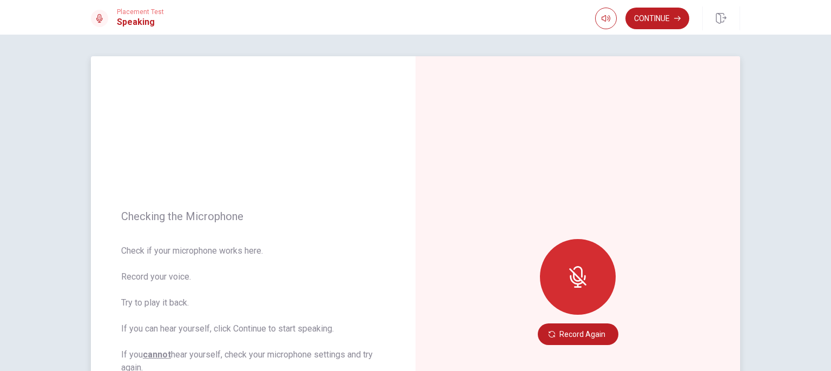
click at [455, 98] on div "Record Again" at bounding box center [577, 292] width 325 height 472
click at [573, 275] on icon at bounding box center [577, 277] width 9 height 10
drag, startPoint x: 572, startPoint y: 277, endPoint x: 575, endPoint y: 283, distance: 6.5
click at [574, 283] on icon at bounding box center [578, 277] width 22 height 22
click at [589, 342] on button "Record Again" at bounding box center [578, 334] width 81 height 22
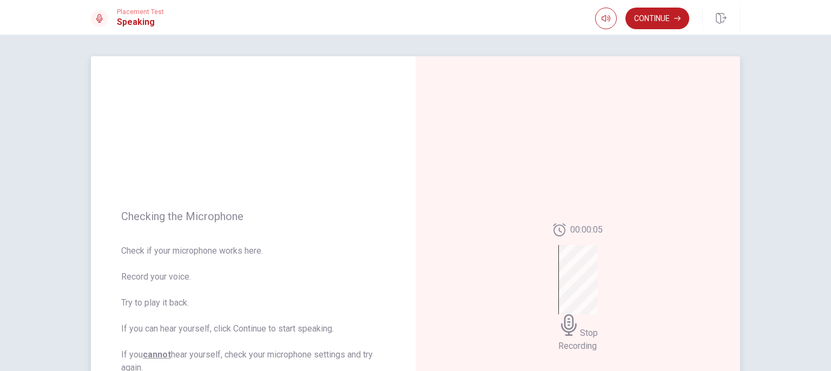
click at [553, 265] on div "00:00:05 Stop Recording" at bounding box center [578, 292] width 50 height 138
drag, startPoint x: 550, startPoint y: 265, endPoint x: 566, endPoint y: 295, distance: 34.2
click at [556, 273] on div "00:00:05 Stop Recording" at bounding box center [578, 292] width 50 height 138
click at [572, 328] on span "Stop Recording" at bounding box center [577, 339] width 39 height 23
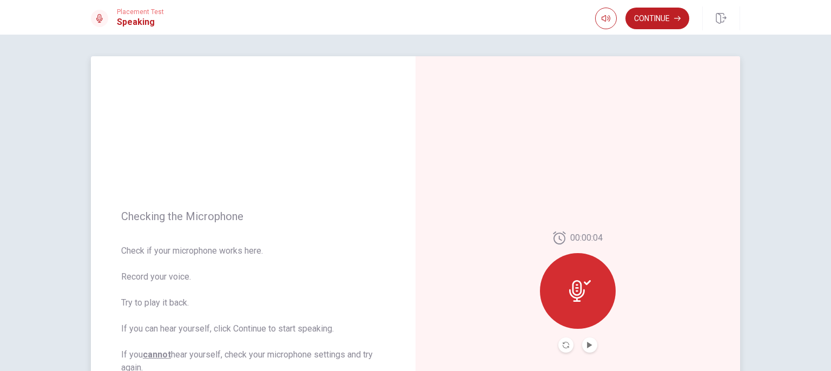
click at [582, 346] on button "Play Audio" at bounding box center [589, 345] width 15 height 15
click at [642, 18] on button "Continue" at bounding box center [657, 19] width 64 height 22
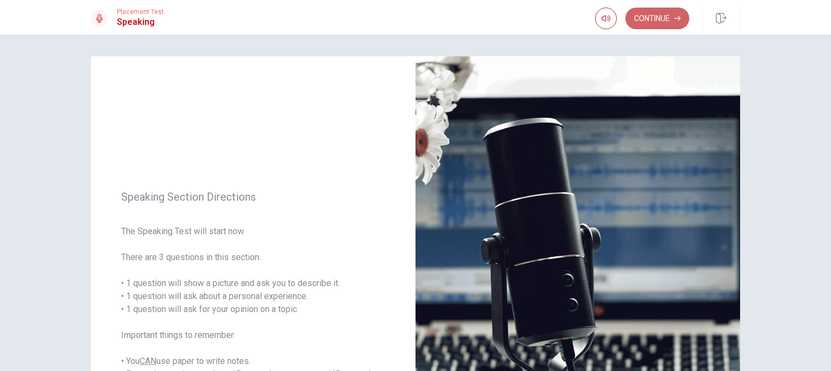
click at [642, 18] on button "Continue" at bounding box center [657, 19] width 64 height 22
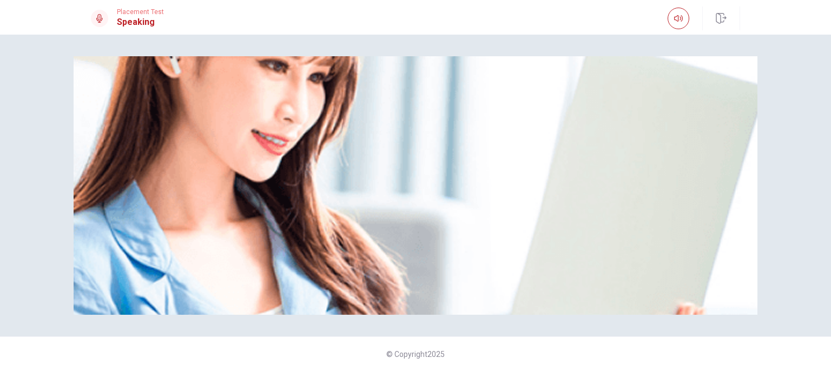
scroll to position [103, 0]
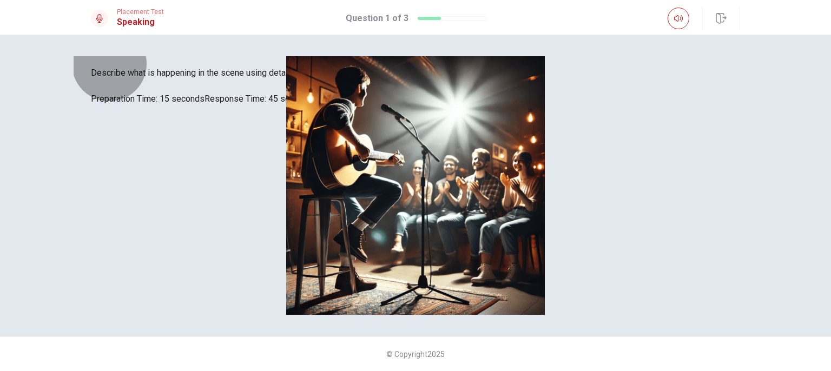
click at [386, 67] on button "CLICK TO ZOOM" at bounding box center [415, 61] width 59 height 10
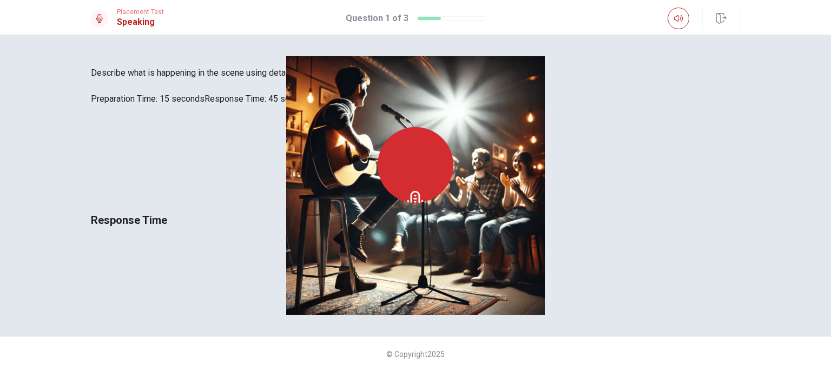
click at [227, 80] on span "Describe what is happening in the scene using details about people, places, and…" at bounding box center [415, 73] width 649 height 13
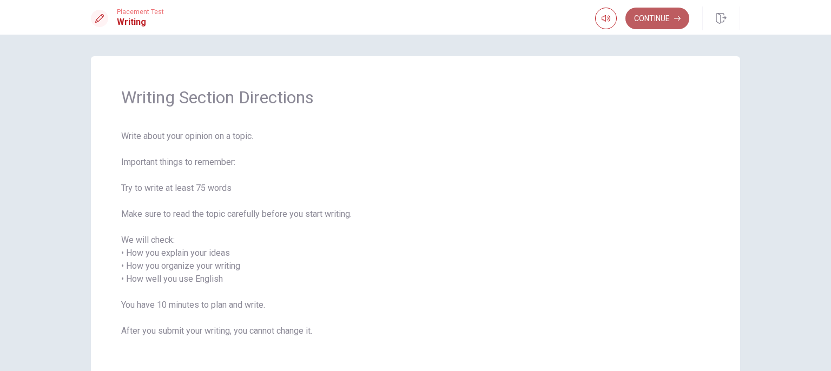
click at [666, 22] on button "Continue" at bounding box center [657, 19] width 64 height 22
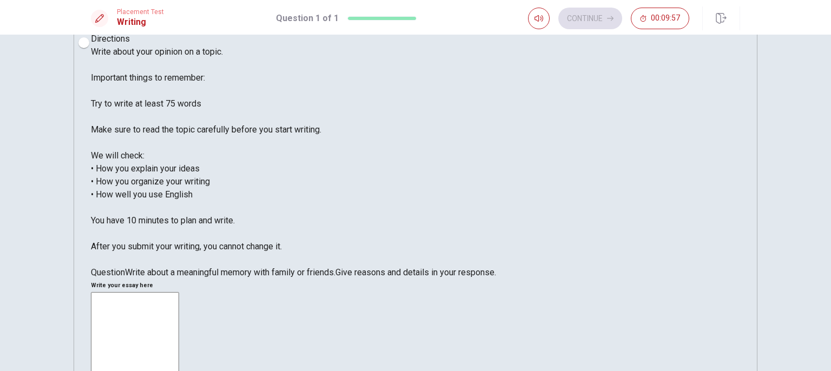
scroll to position [15, 0]
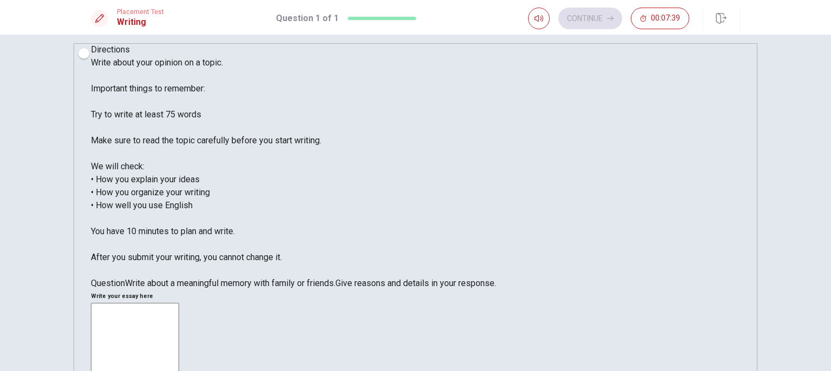
scroll to position [0, 0]
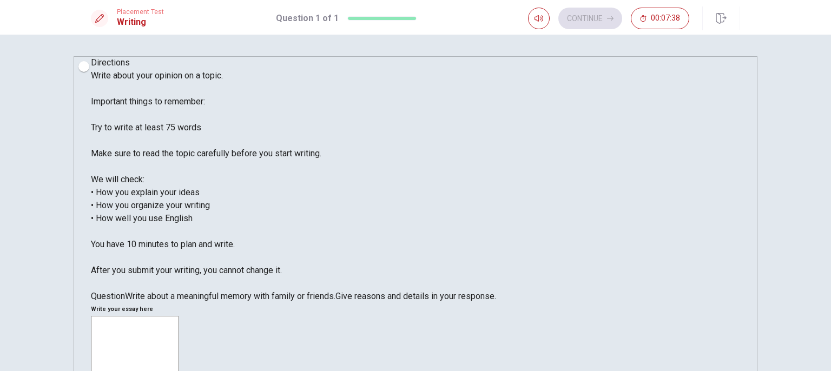
click at [499, 303] on h6 "Write your essay here" at bounding box center [415, 309] width 649 height 13
drag, startPoint x: 426, startPoint y: 91, endPoint x: 476, endPoint y: 88, distance: 49.9
click at [476, 303] on h6 "Write your essay here" at bounding box center [415, 309] width 649 height 13
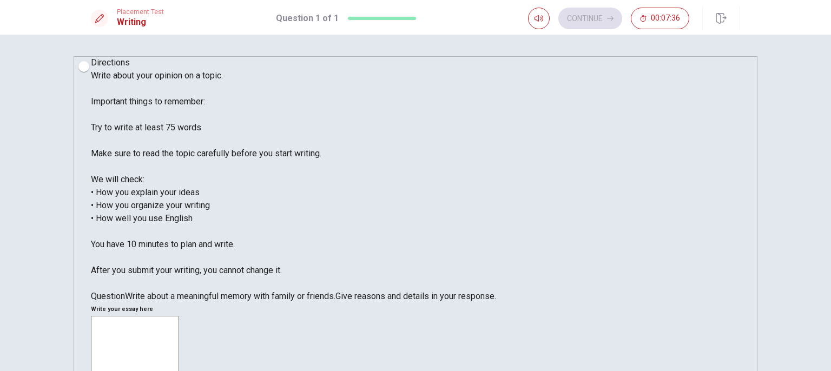
click at [476, 303] on h6 "Write your essay here" at bounding box center [415, 309] width 649 height 13
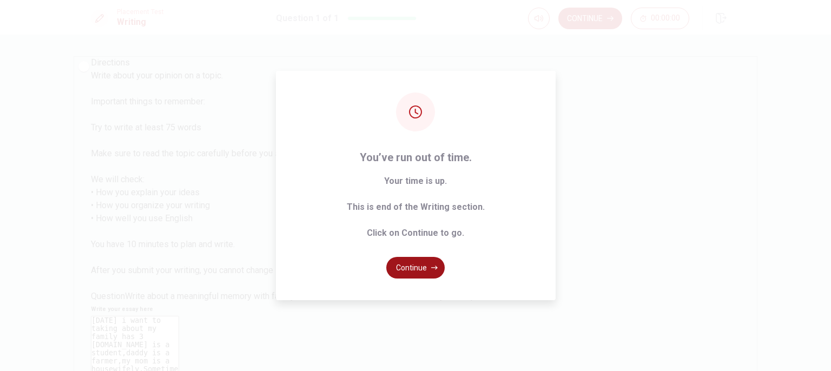
type textarea "[DATE] i want to taking about my family has 3 [DOMAIN_NAME] is a student,daddy …"
click at [409, 265] on button "Continue" at bounding box center [415, 268] width 58 height 22
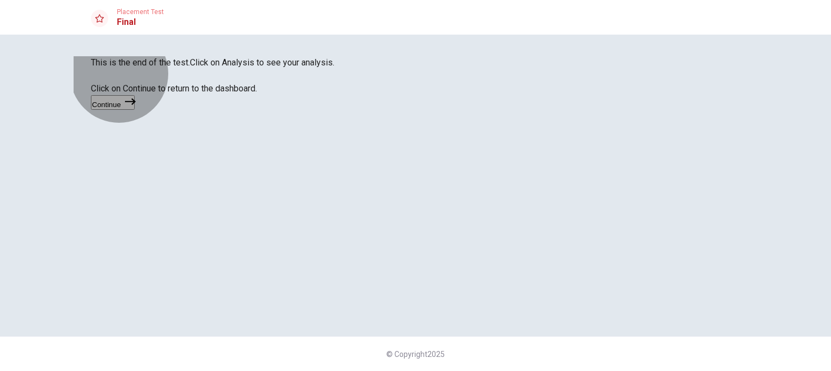
click at [135, 110] on button "Continue" at bounding box center [113, 102] width 44 height 15
